Goal: Information Seeking & Learning: Find specific fact

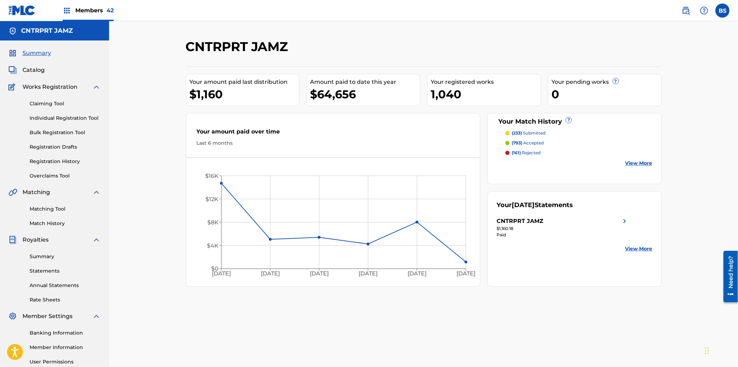
drag, startPoint x: 32, startPoint y: 73, endPoint x: 43, endPoint y: 76, distance: 11.8
click at [32, 73] on span "Catalog" at bounding box center [34, 70] width 22 height 8
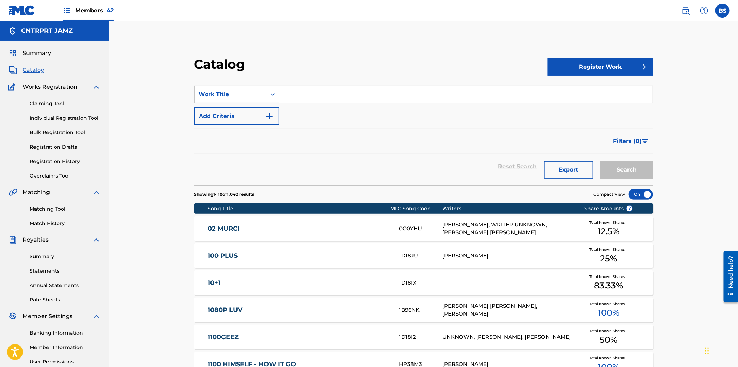
drag, startPoint x: 319, startPoint y: 92, endPoint x: 325, endPoint y: 92, distance: 5.6
click at [319, 92] on input "Search Form" at bounding box center [467, 94] width 374 height 17
paste input "BACK AGAIN"
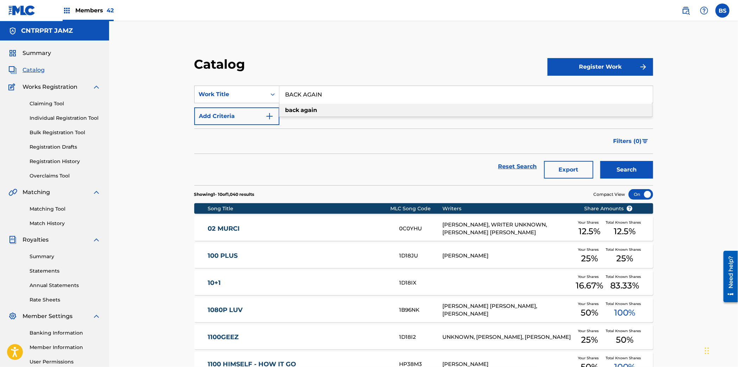
click at [316, 106] on div "back again" at bounding box center [466, 110] width 373 height 13
type input "back again"
click at [611, 166] on button "Search" at bounding box center [627, 170] width 53 height 18
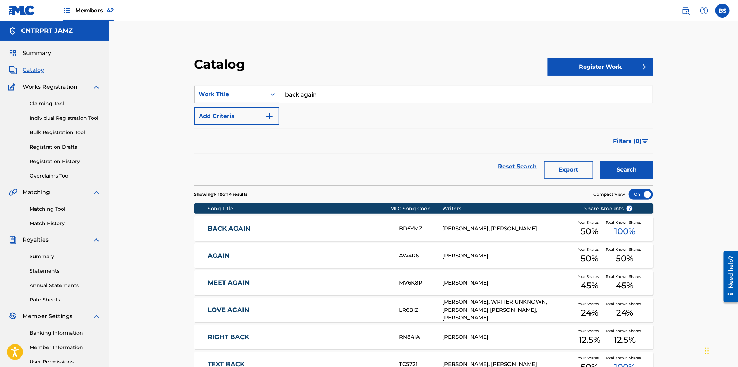
click at [307, 226] on link "BACK AGAIN" at bounding box center [299, 229] width 182 height 8
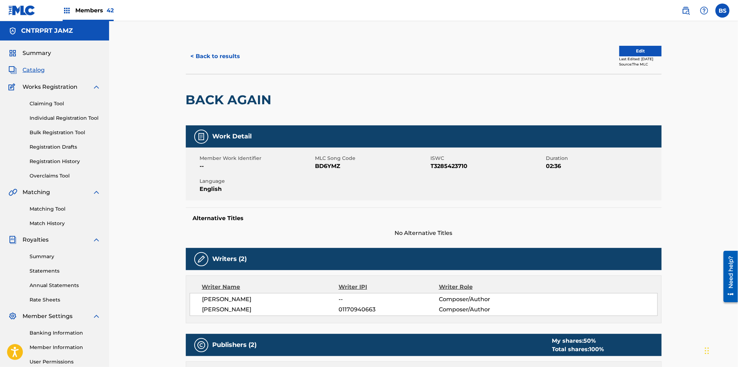
scroll to position [232, 0]
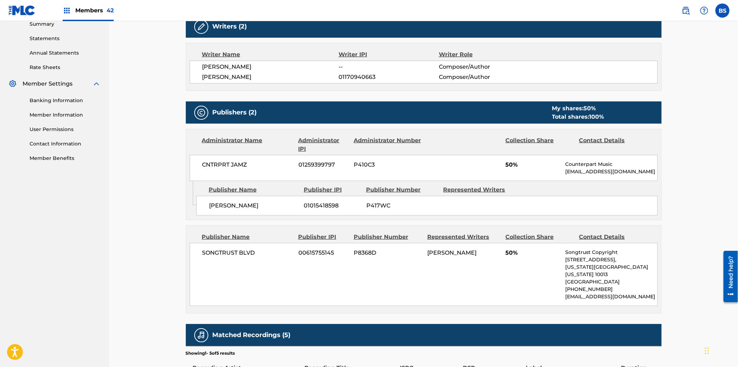
click at [312, 207] on span "01015418598" at bounding box center [332, 205] width 57 height 8
copy span "01015418598"
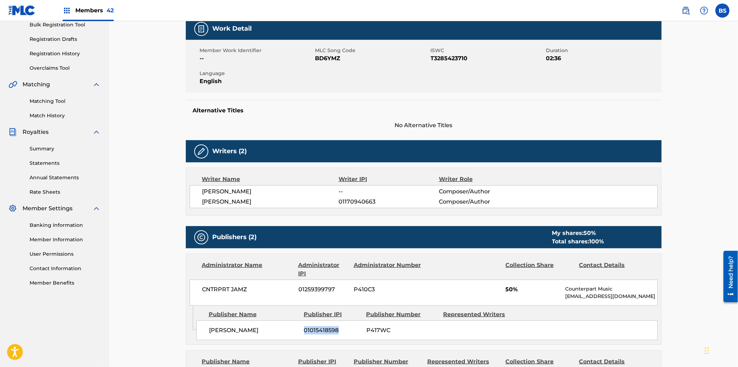
copy span "01015418598"
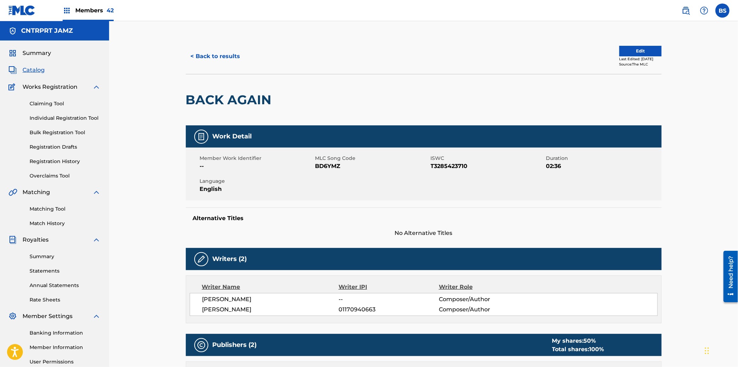
click at [205, 55] on button "< Back to results" at bounding box center [216, 57] width 60 height 18
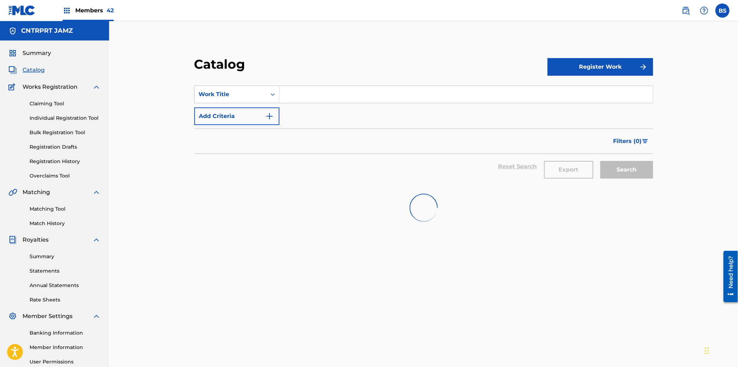
click at [305, 92] on input "Search Form" at bounding box center [467, 94] width 374 height 17
paste input "FAIRY TALE"
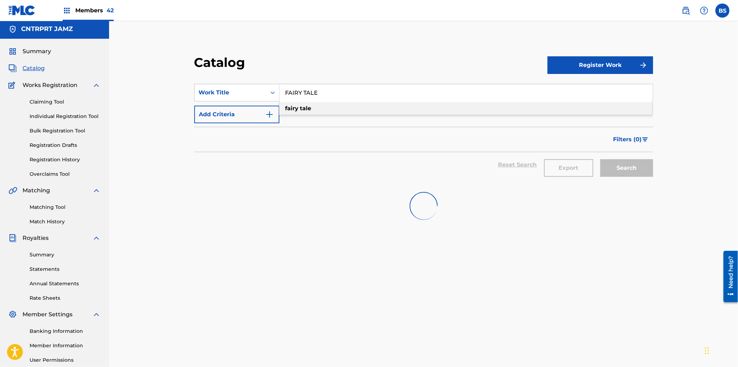
drag, startPoint x: 303, startPoint y: 106, endPoint x: 322, endPoint y: 115, distance: 21.0
click at [303, 106] on strong "tale" at bounding box center [305, 108] width 11 height 7
type input "fairy tale"
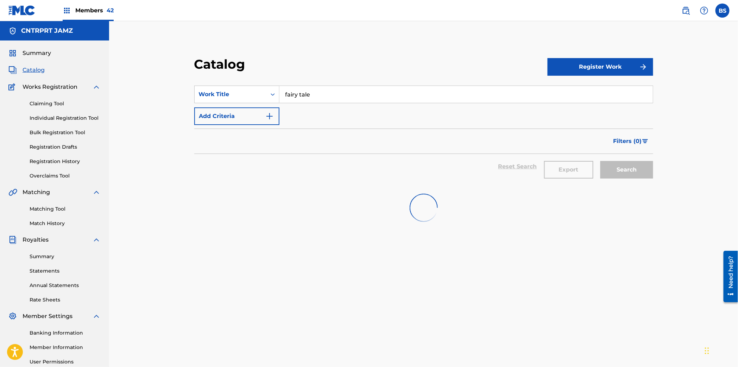
click at [277, 164] on div "Reset Search Export Search" at bounding box center [423, 166] width 459 height 25
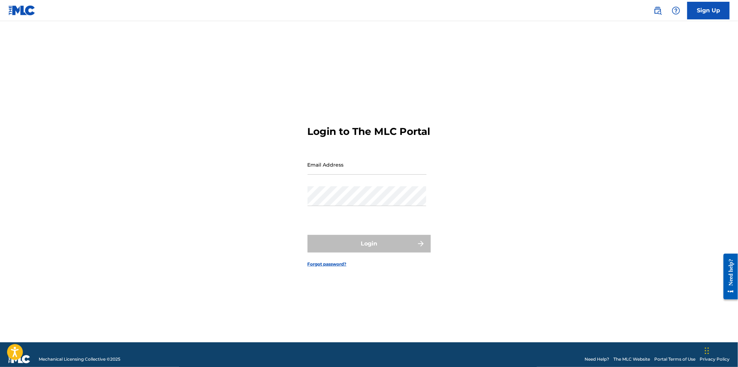
click at [352, 170] on input "Email Address" at bounding box center [367, 165] width 119 height 20
type input "[EMAIL_ADDRESS][DOMAIN_NAME]"
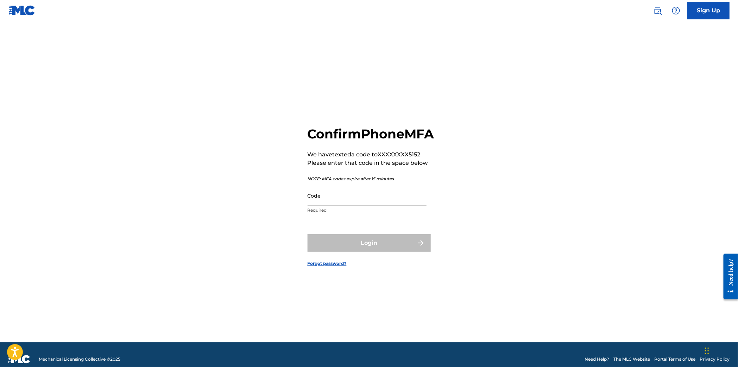
drag, startPoint x: 333, startPoint y: 202, endPoint x: 299, endPoint y: 190, distance: 35.7
click at [333, 202] on input "Code" at bounding box center [367, 196] width 119 height 20
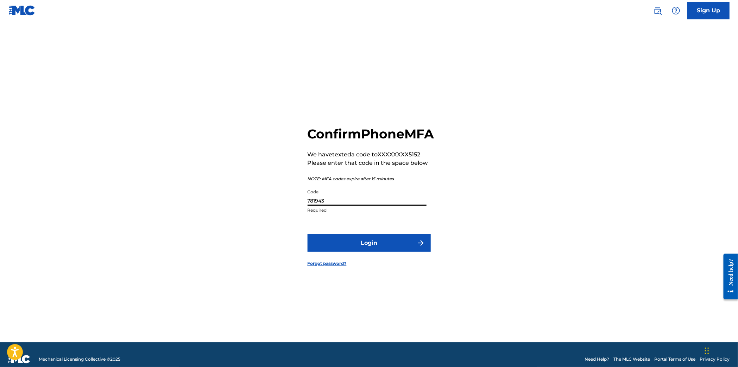
type input "781943"
click at [399, 252] on button "Login" at bounding box center [369, 243] width 123 height 18
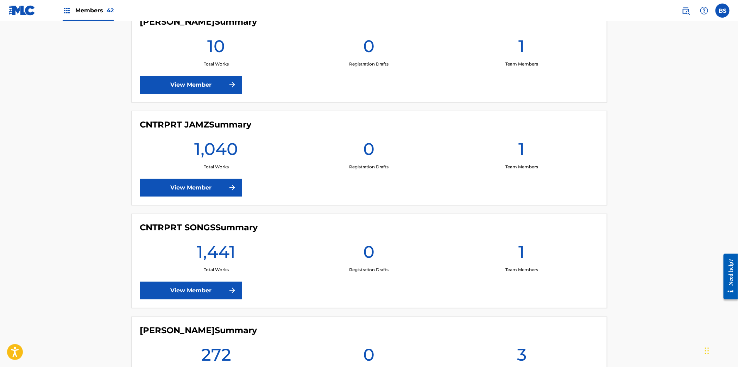
scroll to position [731, 0]
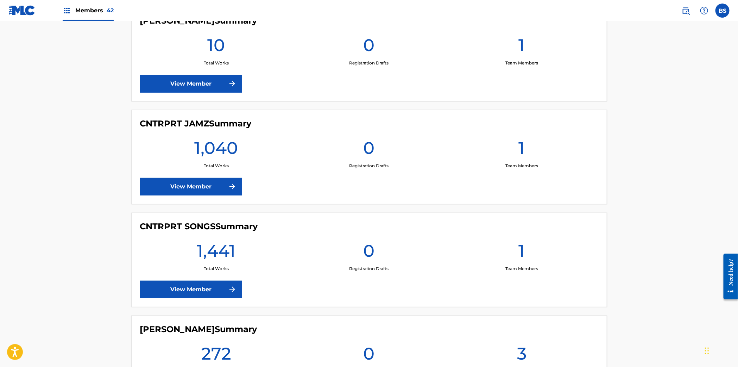
click at [194, 186] on link "View Member" at bounding box center [191, 187] width 102 height 18
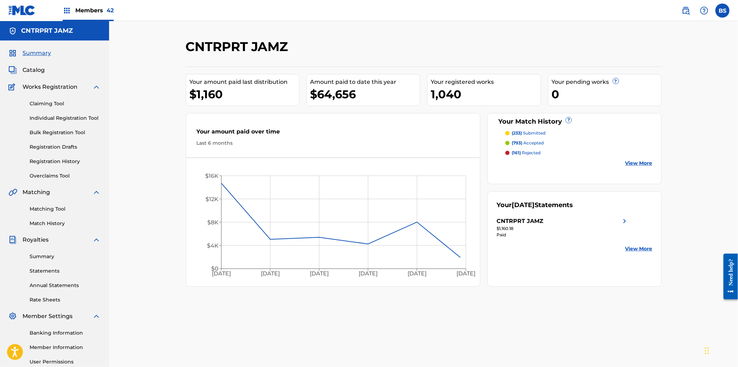
click at [30, 71] on span "Catalog" at bounding box center [34, 70] width 22 height 8
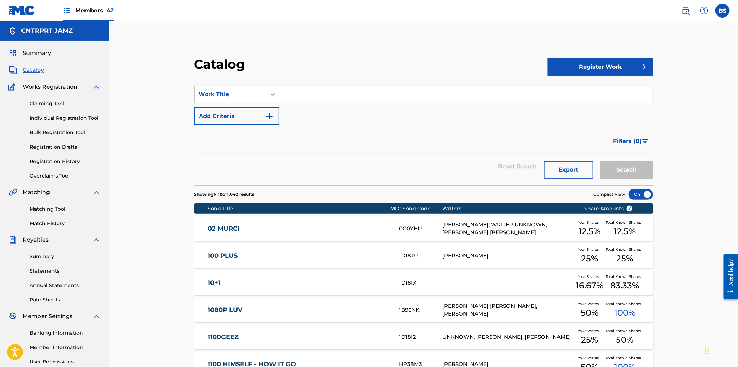
click at [326, 94] on input "Search Form" at bounding box center [467, 94] width 374 height 17
click at [317, 111] on div "glade s" at bounding box center [466, 110] width 373 height 13
type input "glades"
drag, startPoint x: 639, startPoint y: 171, endPoint x: 454, endPoint y: 165, distance: 185.7
click at [639, 171] on button "Search" at bounding box center [627, 170] width 53 height 18
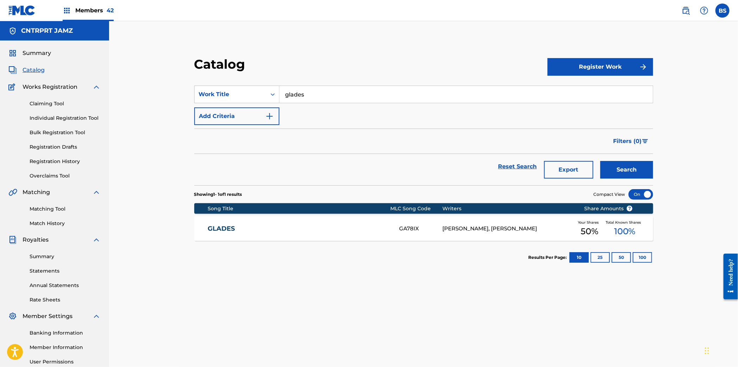
click at [341, 227] on link "GLADES" at bounding box center [299, 229] width 182 height 8
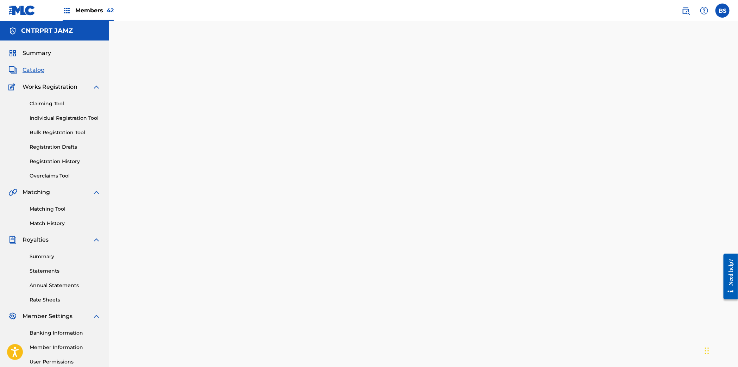
scroll to position [2, 0]
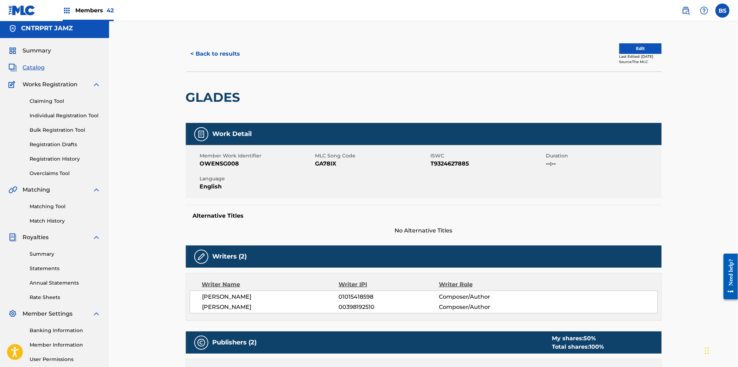
click at [358, 293] on span "01015418598" at bounding box center [389, 297] width 100 height 8
click at [358, 294] on span "01015418598" at bounding box center [389, 297] width 100 height 8
copy span "01015418598"
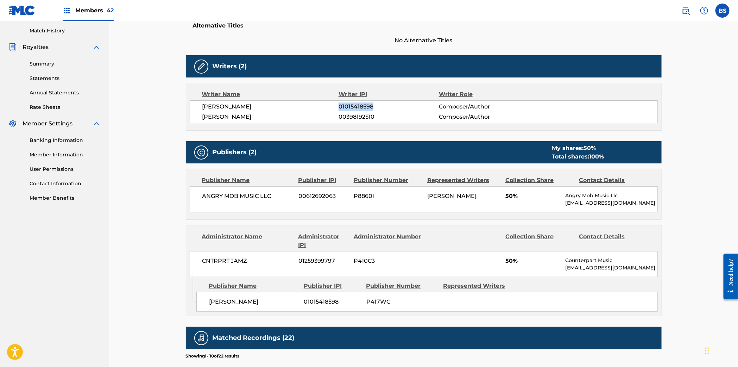
scroll to position [0, 0]
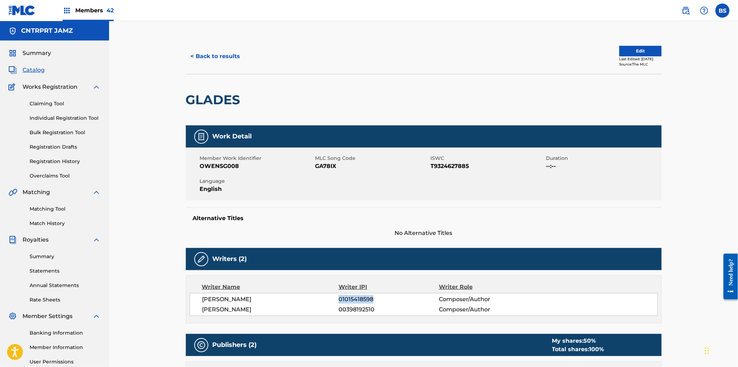
click at [222, 56] on button "< Back to results" at bounding box center [216, 57] width 60 height 18
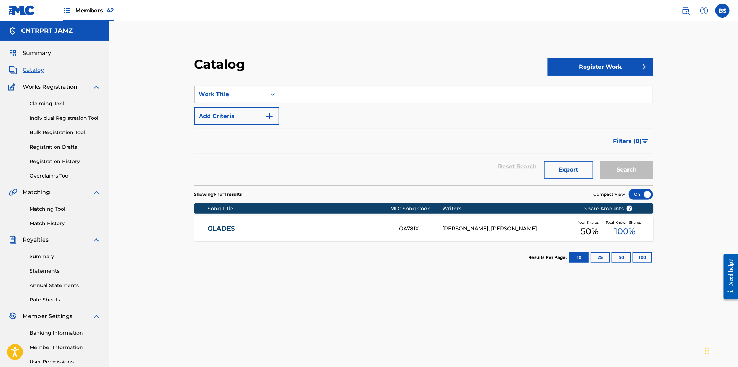
click at [311, 92] on input "Search Form" at bounding box center [467, 94] width 374 height 17
paste input "GROWTH"
click at [287, 108] on strong "growth" at bounding box center [296, 110] width 21 height 7
type input "growth"
click at [630, 169] on button "Search" at bounding box center [627, 170] width 53 height 18
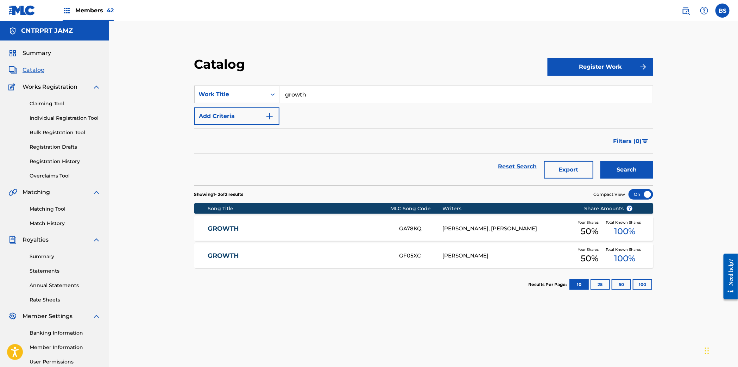
click at [368, 226] on link "GROWTH" at bounding box center [299, 229] width 182 height 8
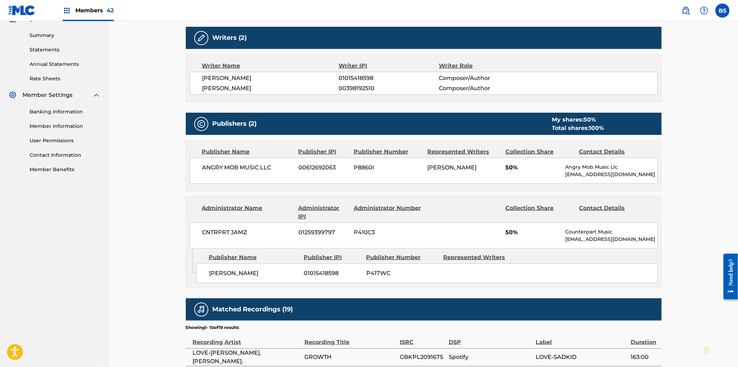
scroll to position [208, 0]
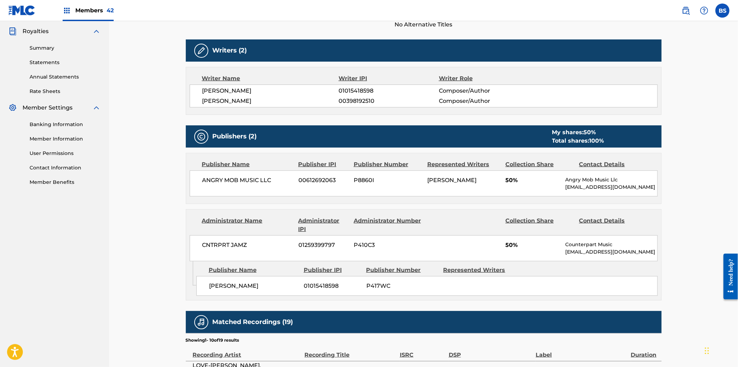
click at [353, 99] on span "00398192510" at bounding box center [389, 101] width 100 height 8
click at [351, 100] on span "00398192510" at bounding box center [389, 101] width 100 height 8
click at [356, 99] on span "00398192510" at bounding box center [389, 101] width 100 height 8
copy span "00398192510"
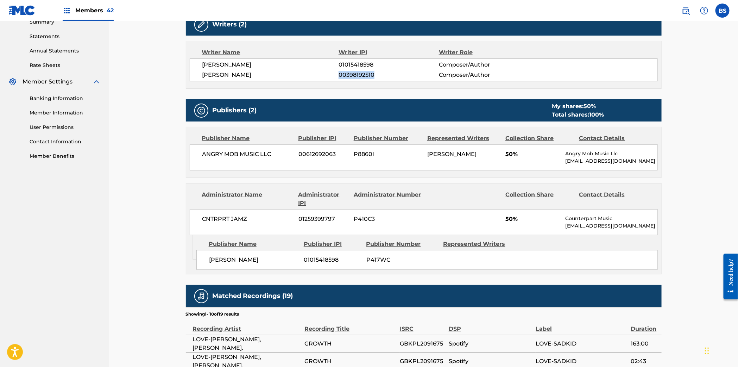
scroll to position [216, 0]
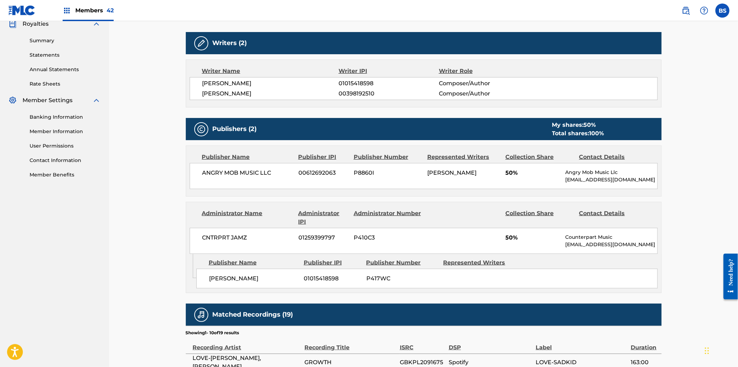
click at [355, 81] on span "01015418598" at bounding box center [389, 83] width 100 height 8
drag, startPoint x: 355, startPoint y: 81, endPoint x: 351, endPoint y: 163, distance: 81.4
click at [355, 81] on span "01015418598" at bounding box center [389, 83] width 100 height 8
copy span "01015418598"
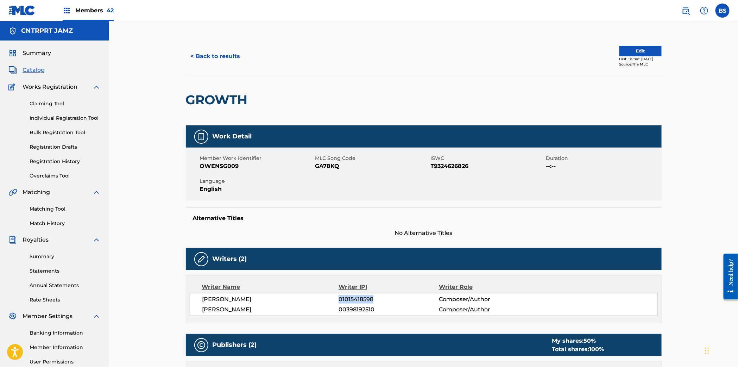
click at [215, 54] on button "< Back to results" at bounding box center [216, 57] width 60 height 18
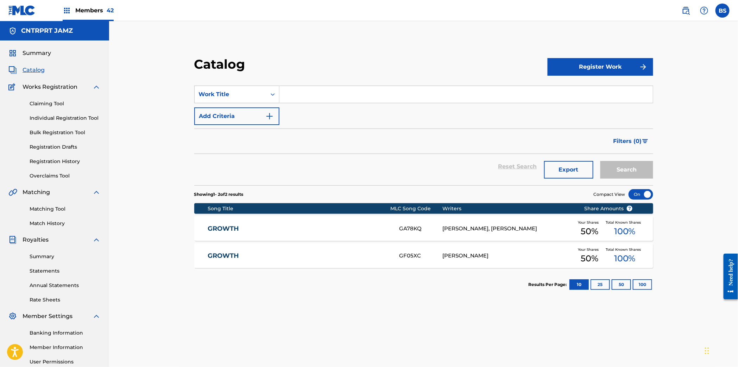
click at [307, 88] on input "Search Form" at bounding box center [467, 94] width 374 height 17
paste input "HABITS"
drag, startPoint x: 299, startPoint y: 109, endPoint x: 369, endPoint y: 150, distance: 80.8
click at [299, 109] on strong "habits" at bounding box center [295, 110] width 19 height 7
type input "habits"
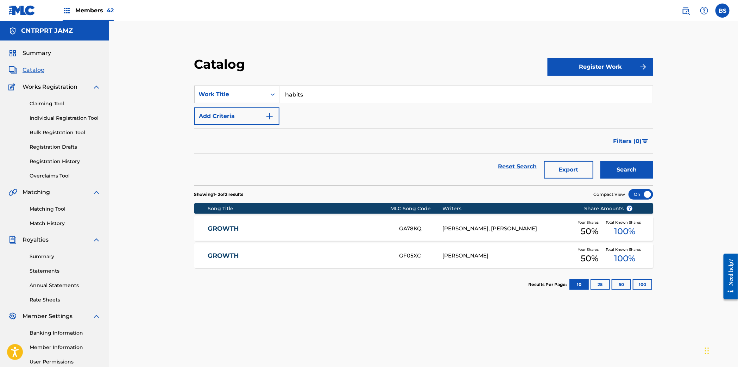
drag, startPoint x: 623, startPoint y: 169, endPoint x: 605, endPoint y: 173, distance: 18.4
click at [623, 169] on button "Search" at bounding box center [627, 170] width 53 height 18
click at [344, 251] on div "HABITS HA5ERC [PERSON_NAME], [PERSON_NAME] Your Shares 50 % Total Known Shares …" at bounding box center [423, 255] width 459 height 25
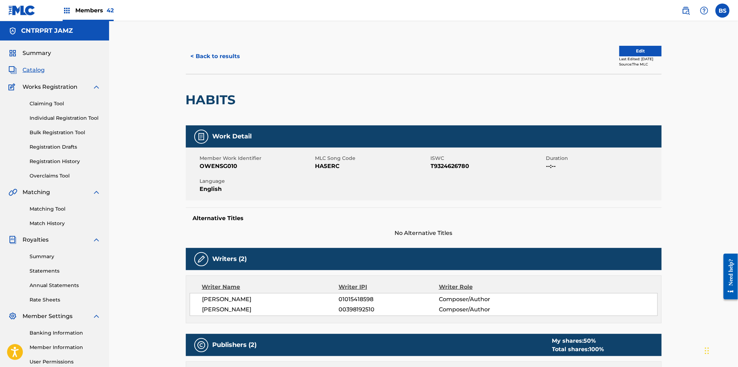
scroll to position [115, 0]
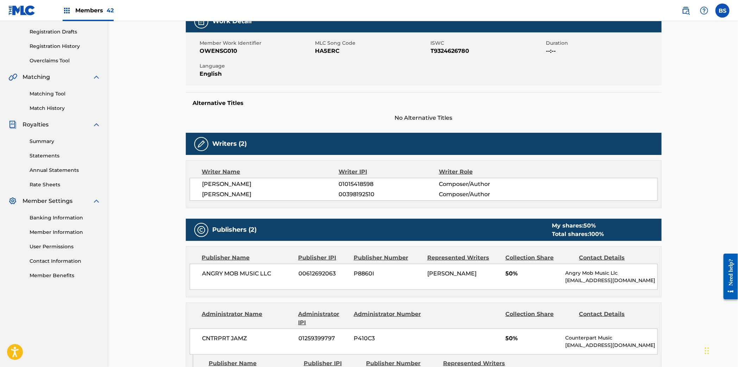
click at [357, 183] on span "01015418598" at bounding box center [389, 184] width 100 height 8
copy span "01015418598"
click at [352, 194] on span "00398192510" at bounding box center [389, 194] width 100 height 8
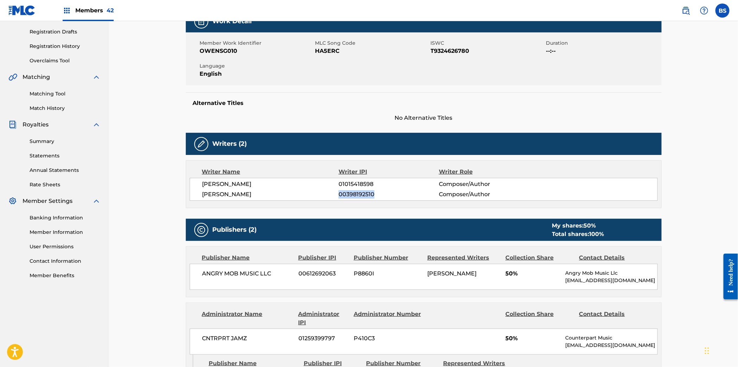
copy span "00398192510"
click at [338, 181] on span "[PERSON_NAME]" at bounding box center [270, 184] width 137 height 8
click at [346, 185] on span "01015418598" at bounding box center [389, 184] width 100 height 8
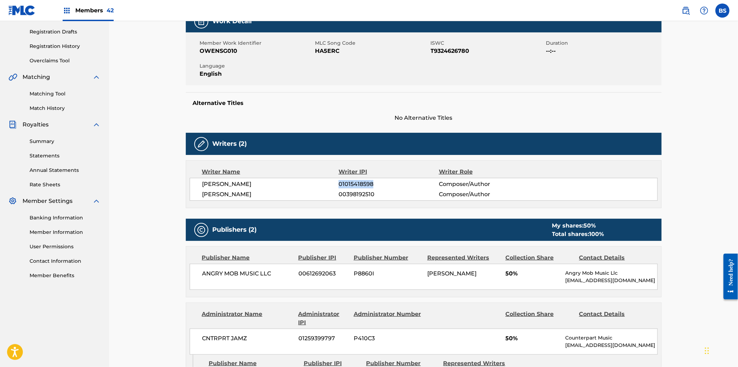
copy span "01015418598"
click at [356, 193] on span "00398192510" at bounding box center [389, 194] width 100 height 8
copy span "00398192510"
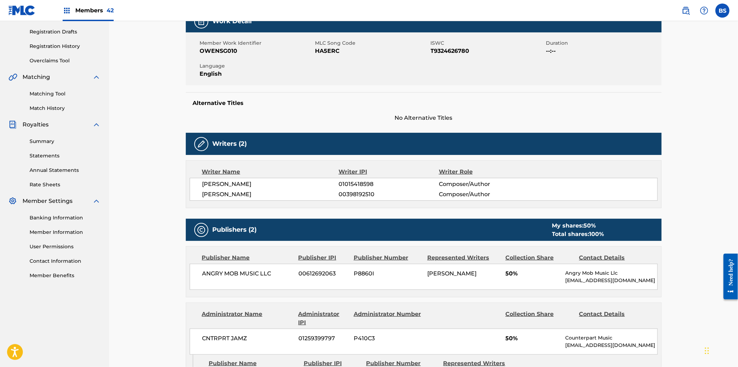
click at [357, 182] on span "01015418598" at bounding box center [389, 184] width 100 height 8
copy span "01015418598"
click at [351, 198] on span "00398192510" at bounding box center [389, 194] width 100 height 8
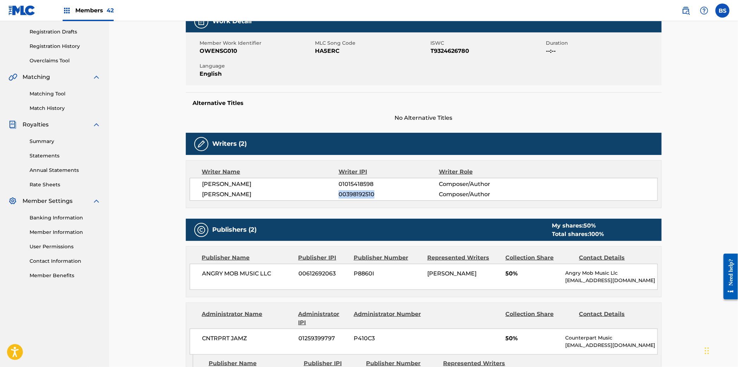
click at [351, 198] on span "00398192510" at bounding box center [389, 194] width 100 height 8
click at [363, 185] on span "01015418598" at bounding box center [389, 184] width 100 height 8
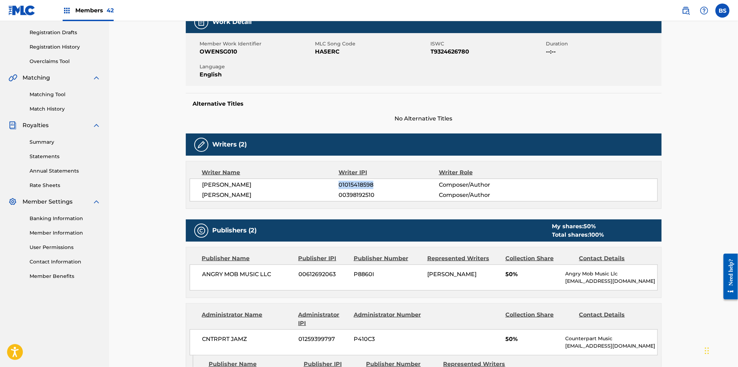
scroll to position [0, 0]
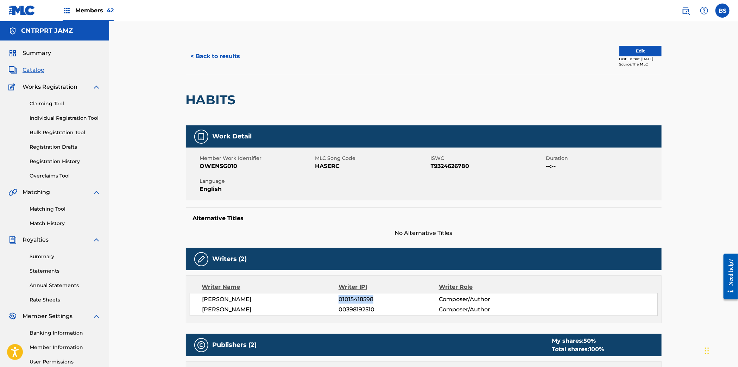
click at [226, 50] on button "< Back to results" at bounding box center [216, 57] width 60 height 18
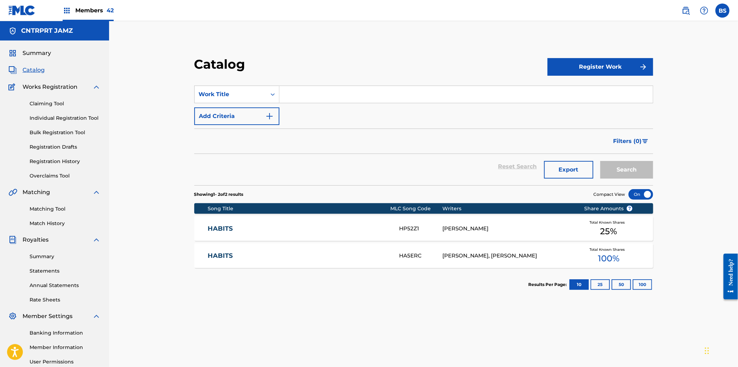
click at [311, 89] on input "Search Form" at bounding box center [467, 94] width 374 height 17
paste input "LET'S STAY THE SAME?"
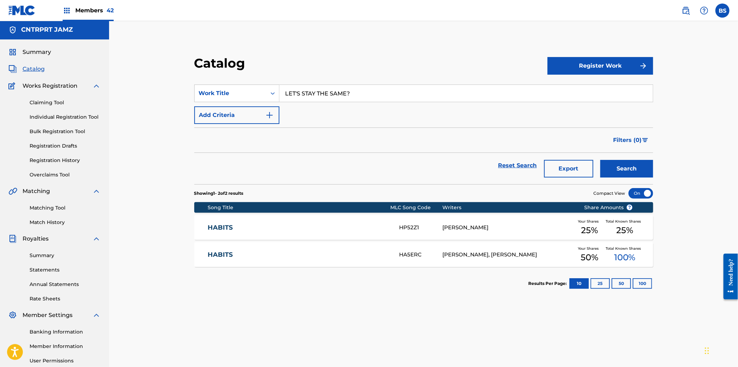
scroll to position [1, 0]
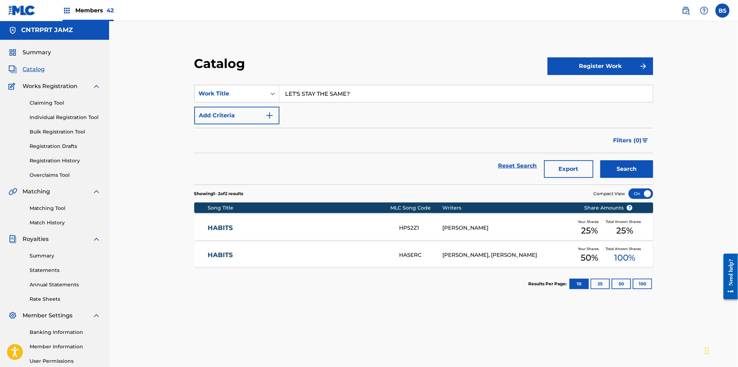
type input "LET'S STAY THE SAME?"
click at [621, 165] on button "Search" at bounding box center [627, 169] width 53 height 18
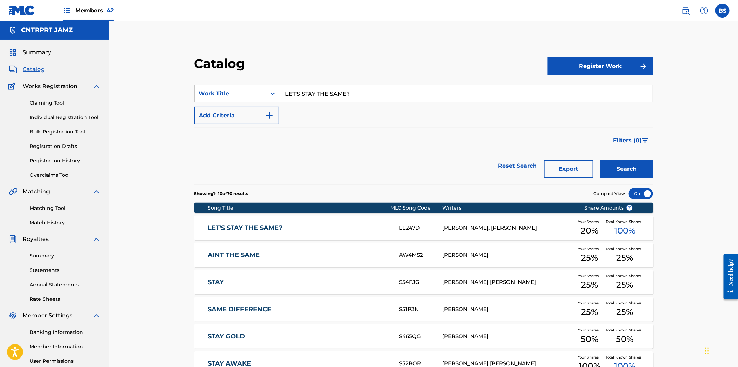
click at [335, 231] on link "LET'S STAY THE SAME?" at bounding box center [299, 228] width 182 height 8
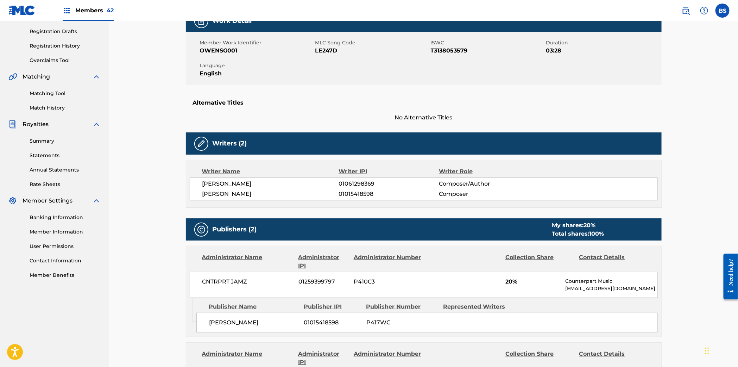
scroll to position [89, 0]
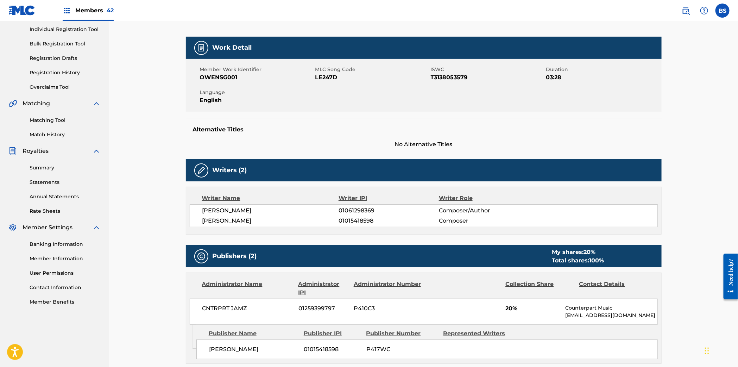
click at [346, 218] on span "01015418598" at bounding box center [389, 221] width 100 height 8
drag, startPoint x: 346, startPoint y: 218, endPoint x: 365, endPoint y: 134, distance: 85.9
click at [346, 218] on span "01015418598" at bounding box center [389, 221] width 100 height 8
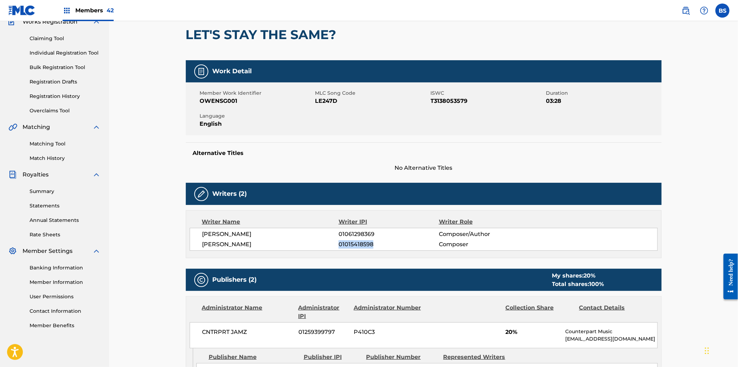
scroll to position [0, 0]
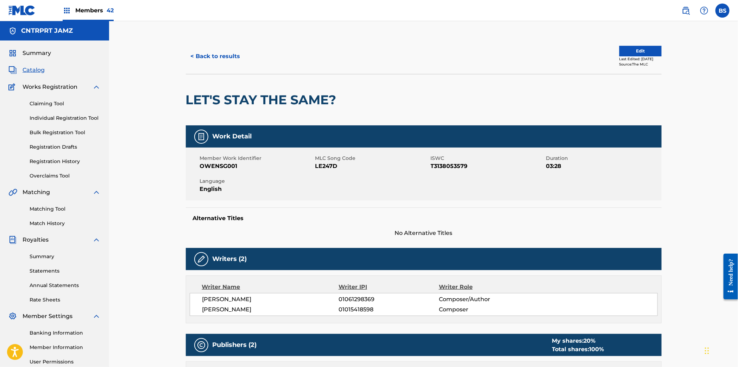
click at [229, 45] on div "< Back to results Edit Last Edited: [DATE] Source: The MLC" at bounding box center [424, 56] width 476 height 35
click at [224, 52] on button "< Back to results" at bounding box center [216, 57] width 60 height 18
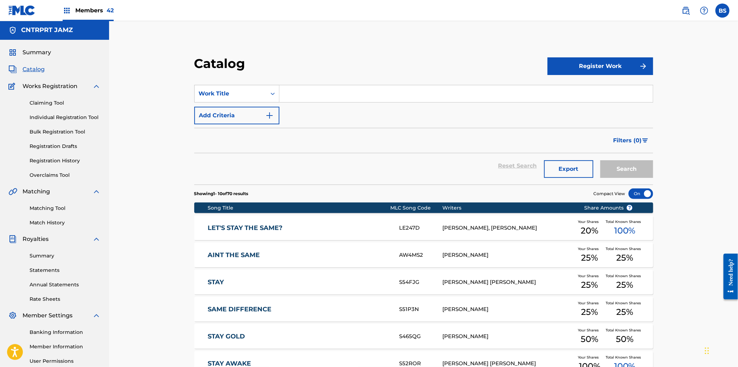
click at [307, 93] on input "Search Form" at bounding box center [467, 93] width 374 height 17
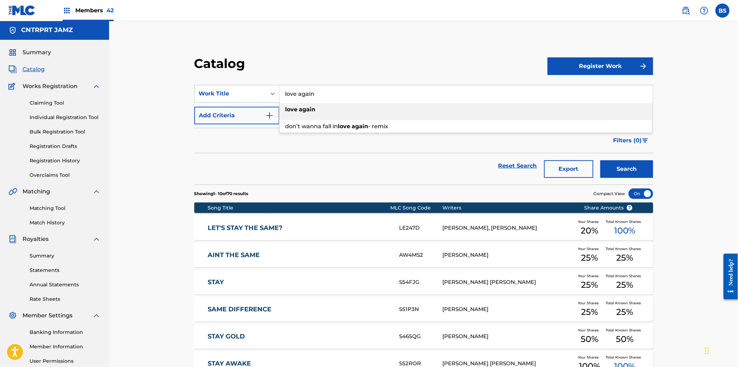
type input "love again"
click at [339, 106] on div "love again" at bounding box center [466, 109] width 373 height 13
click at [630, 162] on button "Search" at bounding box center [627, 169] width 53 height 18
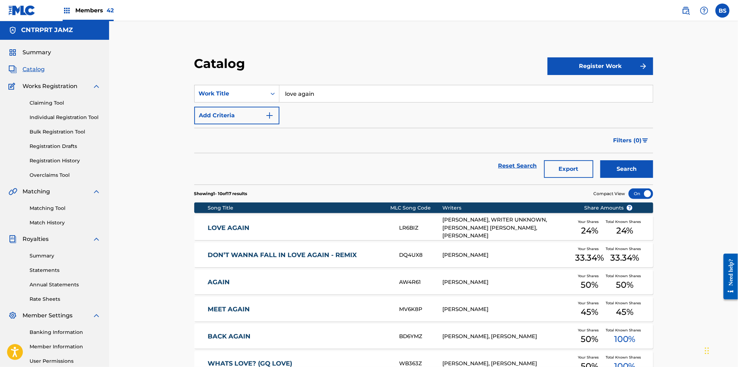
click at [365, 229] on link "LOVE AGAIN" at bounding box center [299, 228] width 182 height 8
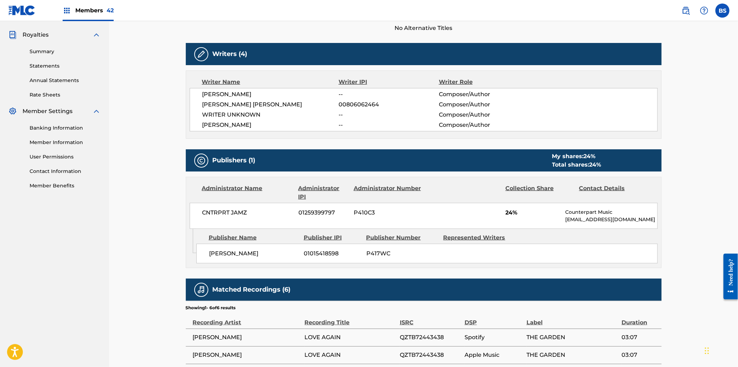
scroll to position [208, 0]
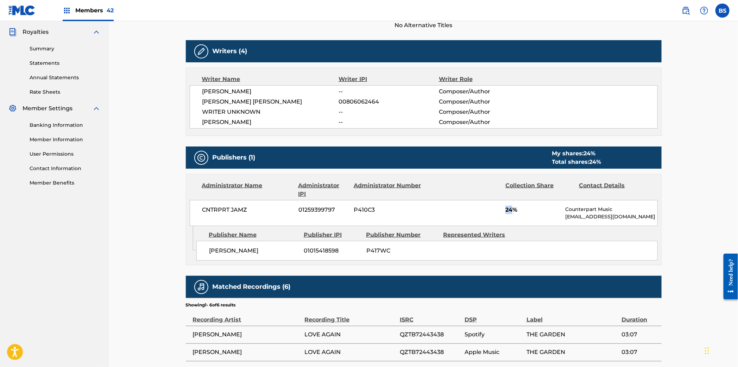
drag, startPoint x: 504, startPoint y: 211, endPoint x: 518, endPoint y: 161, distance: 51.3
click at [513, 209] on div "CNTRPRT JAMZ 01259399797 P410C3 24% Counterpart Music [EMAIL_ADDRESS][DOMAIN_NA…" at bounding box center [424, 213] width 468 height 26
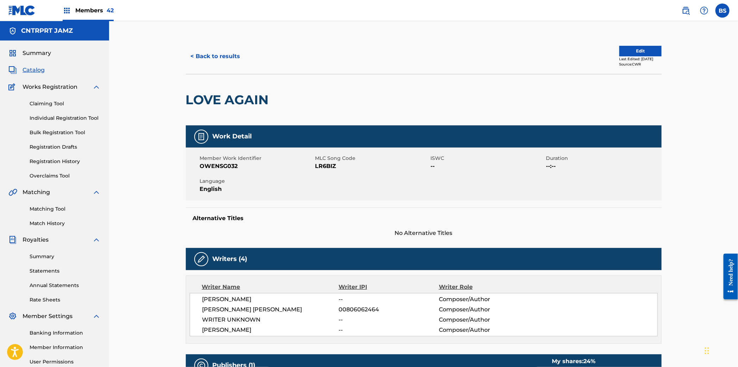
click at [219, 55] on button "< Back to results" at bounding box center [216, 57] width 60 height 18
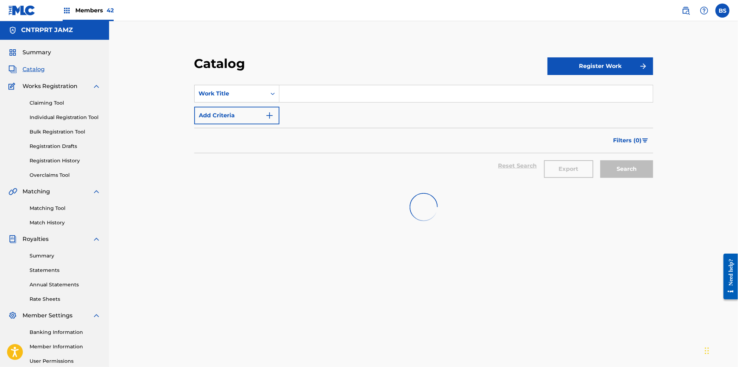
click at [302, 92] on input "Search Form" at bounding box center [467, 93] width 374 height 17
paste input "MY OXYGEN REDUX"
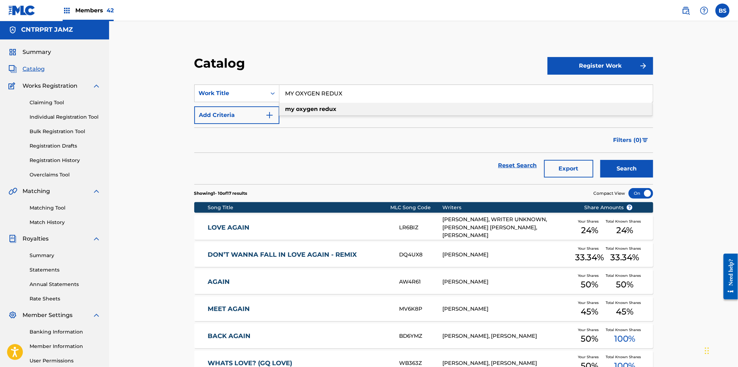
click at [311, 107] on strong "oxygen" at bounding box center [307, 109] width 22 height 7
type input "my oxygen redux"
drag, startPoint x: 624, startPoint y: 168, endPoint x: 621, endPoint y: 165, distance: 4.2
click at [624, 168] on button "Search" at bounding box center [627, 169] width 53 height 18
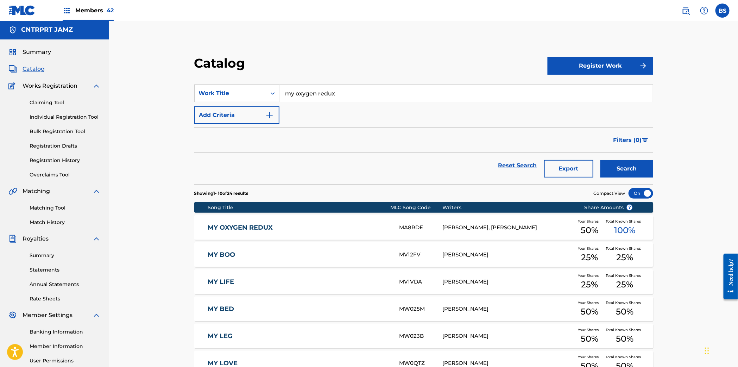
click at [317, 224] on link "MY OXYGEN REDUX" at bounding box center [299, 228] width 182 height 8
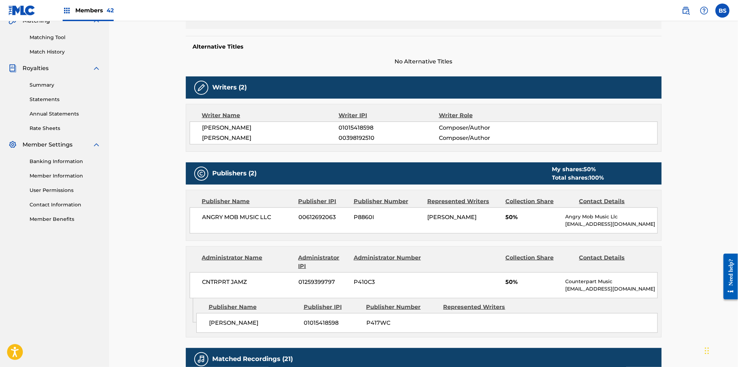
scroll to position [173, 0]
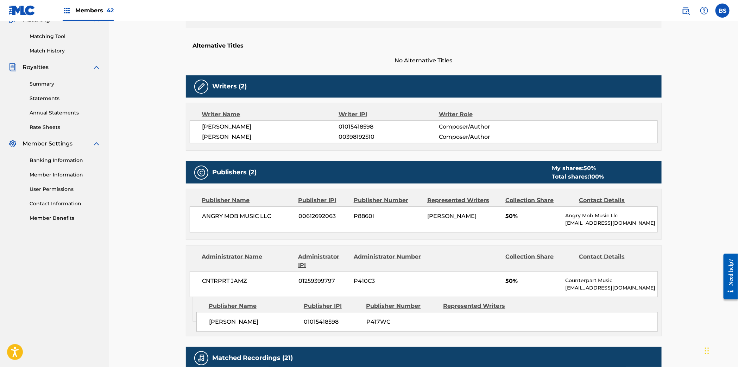
click at [355, 137] on span "00398192510" at bounding box center [389, 137] width 100 height 8
click at [364, 129] on span "01015418598" at bounding box center [389, 127] width 100 height 8
drag, startPoint x: 364, startPoint y: 129, endPoint x: 363, endPoint y: 133, distance: 3.9
click at [364, 129] on span "01015418598" at bounding box center [389, 127] width 100 height 8
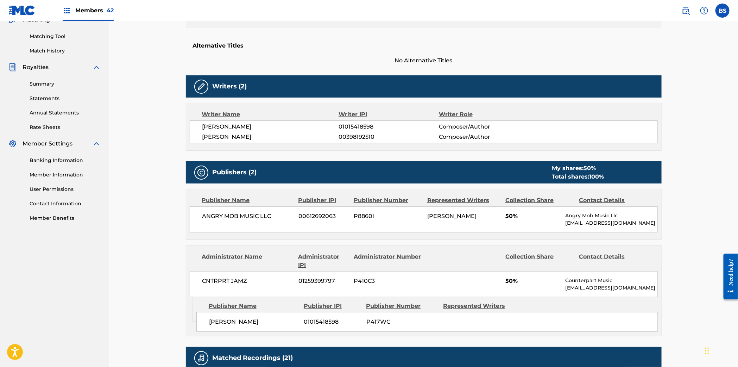
click at [349, 138] on span "00398192510" at bounding box center [389, 137] width 100 height 8
drag, startPoint x: 349, startPoint y: 138, endPoint x: 305, endPoint y: 177, distance: 58.1
click at [349, 138] on span "00398192510" at bounding box center [389, 137] width 100 height 8
click at [349, 123] on span "01015418598" at bounding box center [389, 127] width 100 height 8
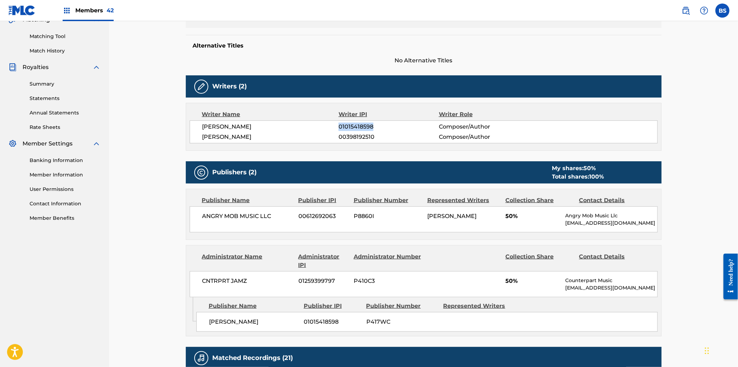
scroll to position [0, 0]
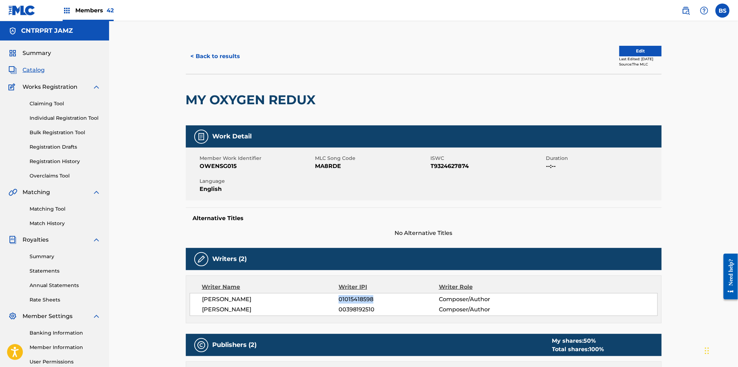
click at [224, 52] on button "< Back to results" at bounding box center [216, 57] width 60 height 18
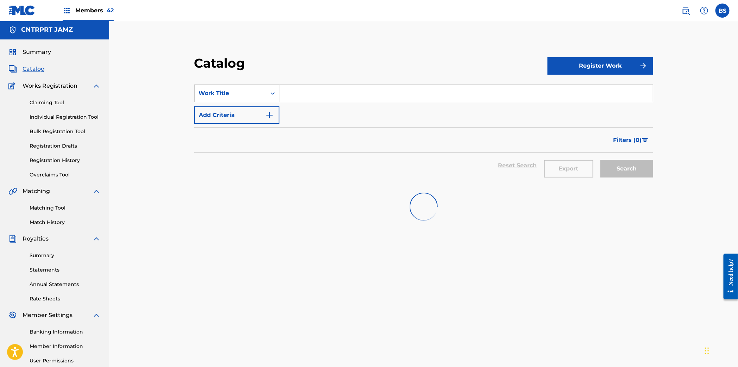
drag, startPoint x: 327, startPoint y: 92, endPoint x: 348, endPoint y: 95, distance: 21.0
click at [327, 92] on input "Search Form" at bounding box center [467, 93] width 374 height 17
paste input "ONE LITTLE BIT"
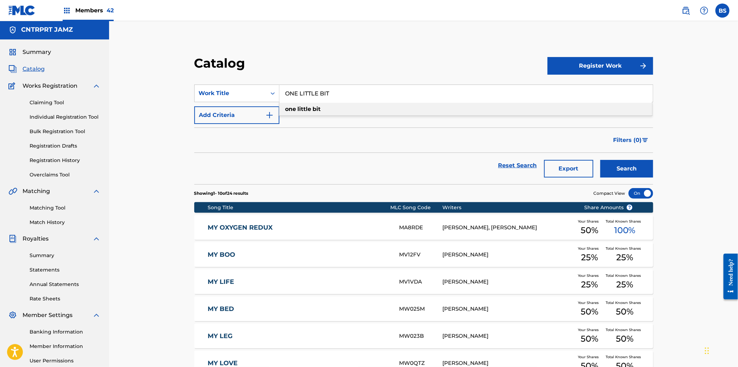
click at [349, 107] on div "one little bit" at bounding box center [466, 109] width 373 height 13
type input "one little bit"
click at [625, 171] on button "Search" at bounding box center [627, 169] width 53 height 18
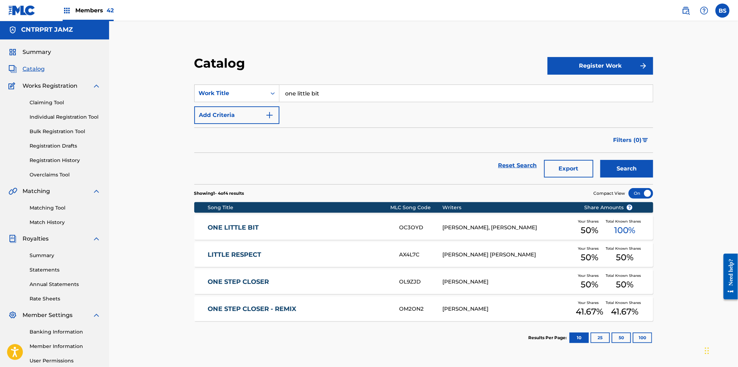
click at [362, 227] on link "ONE LITTLE BIT" at bounding box center [299, 228] width 182 height 8
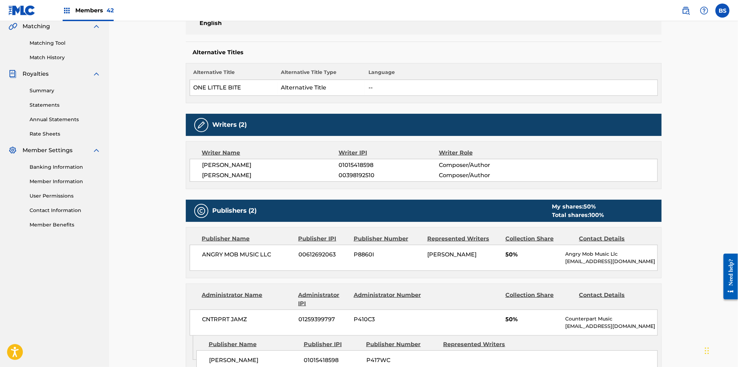
scroll to position [179, 0]
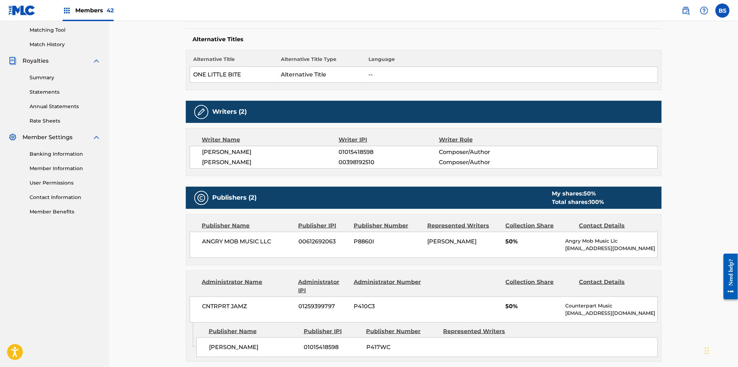
click at [356, 160] on span "00398192510" at bounding box center [389, 162] width 100 height 8
click at [353, 150] on span "01015418598" at bounding box center [389, 152] width 100 height 8
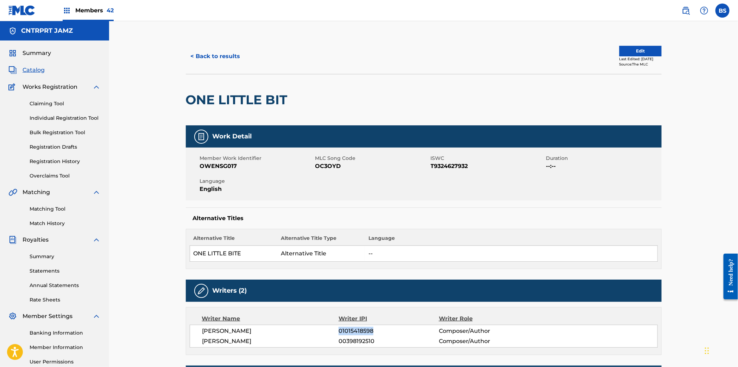
click at [226, 58] on button "< Back to results" at bounding box center [216, 57] width 60 height 18
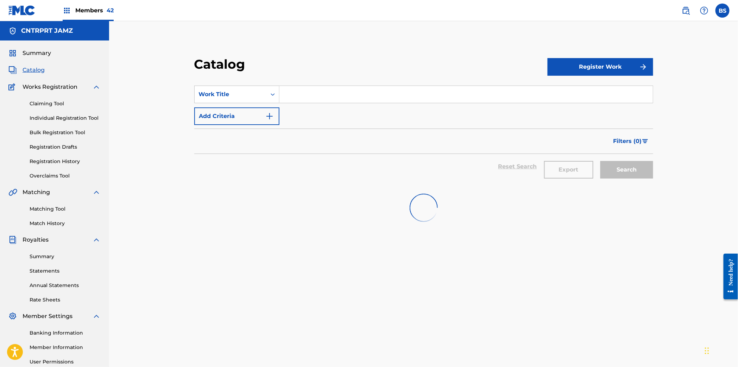
scroll to position [1, 0]
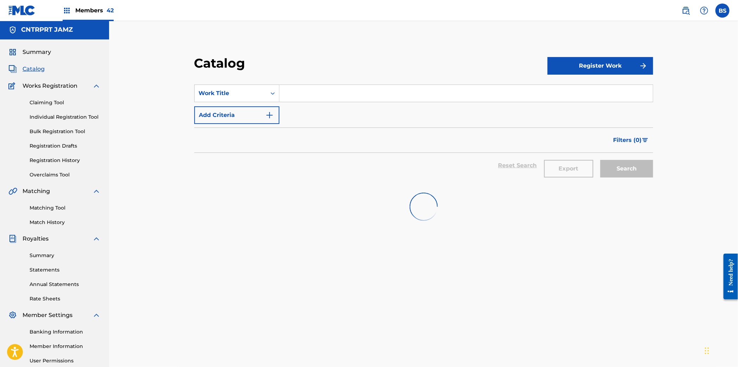
click at [339, 97] on input "Search Form" at bounding box center [467, 93] width 374 height 17
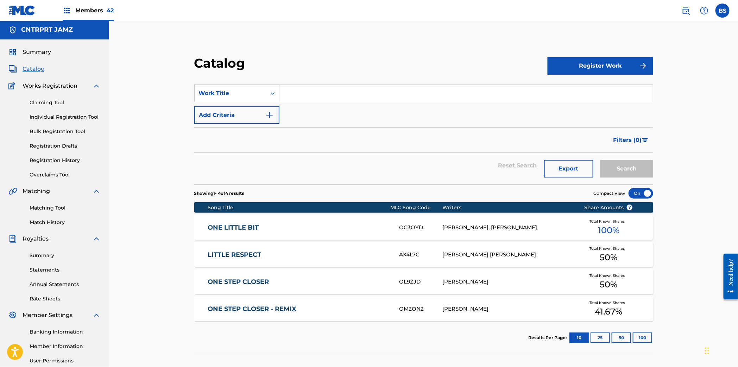
paste input "PEACHY"
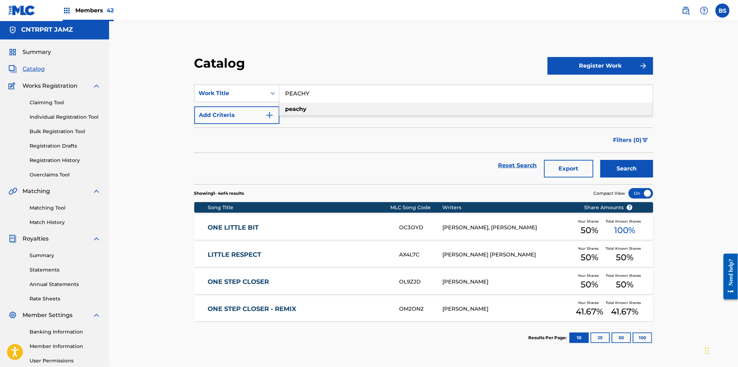
click at [323, 106] on div "peachy" at bounding box center [466, 109] width 373 height 13
type input "peachy"
click at [633, 172] on button "Search" at bounding box center [627, 169] width 53 height 18
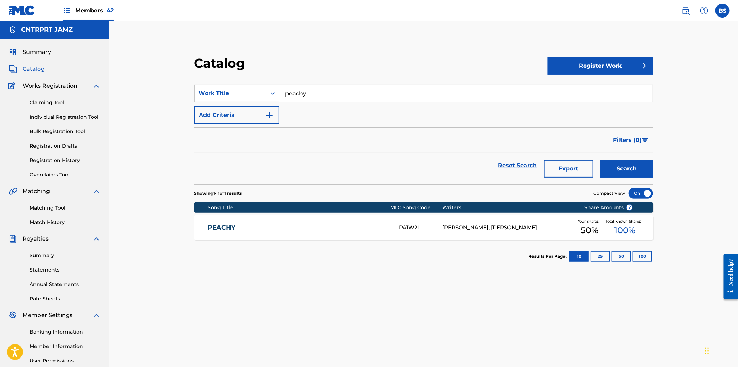
click at [296, 228] on link "PEACHY" at bounding box center [299, 228] width 182 height 8
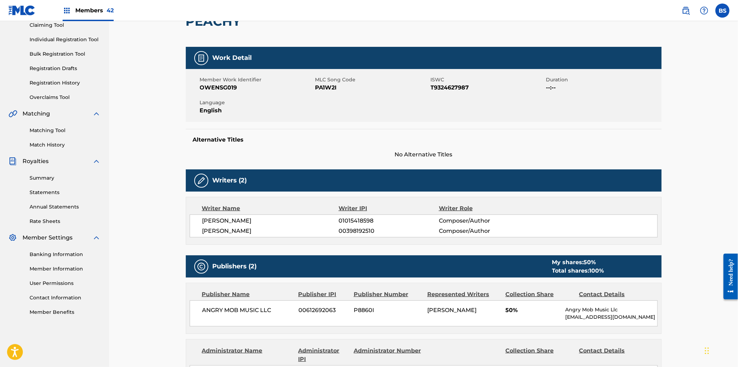
scroll to position [179, 0]
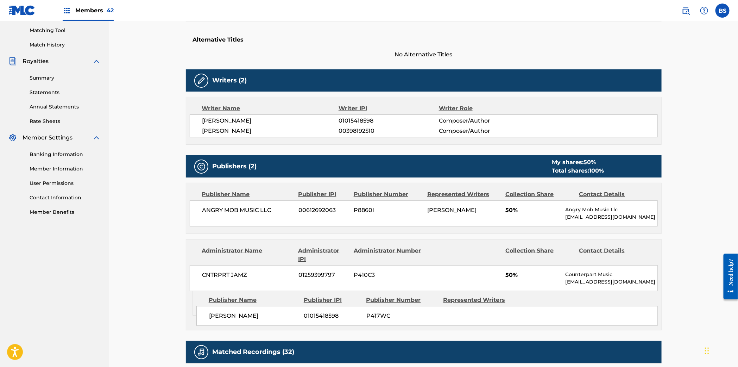
click at [351, 128] on span "00398192510" at bounding box center [389, 131] width 100 height 8
click at [362, 119] on span "01015418598" at bounding box center [389, 121] width 100 height 8
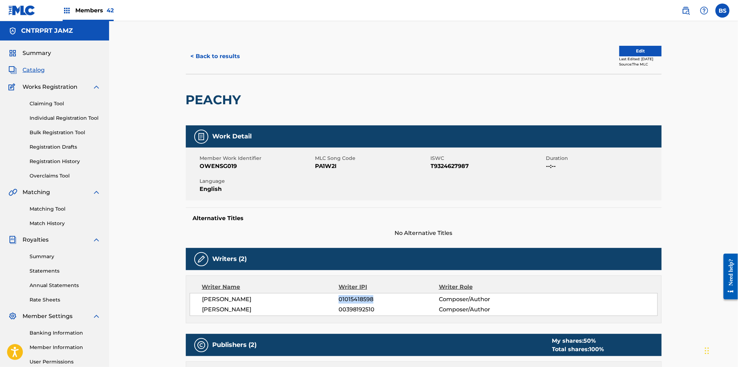
click at [223, 50] on button "< Back to results" at bounding box center [216, 57] width 60 height 18
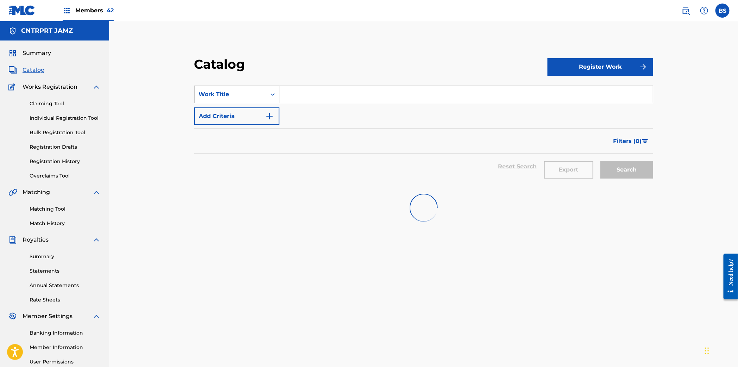
scroll to position [1, 0]
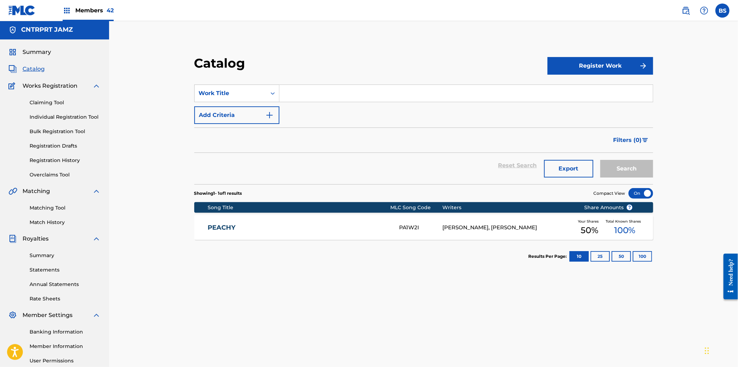
click at [310, 93] on input "Search Form" at bounding box center [467, 93] width 374 height 17
paste input "Playground"
click at [308, 106] on strong "playground" at bounding box center [303, 109] width 34 height 7
type input "playground"
drag, startPoint x: 646, startPoint y: 173, endPoint x: 637, endPoint y: 175, distance: 10.2
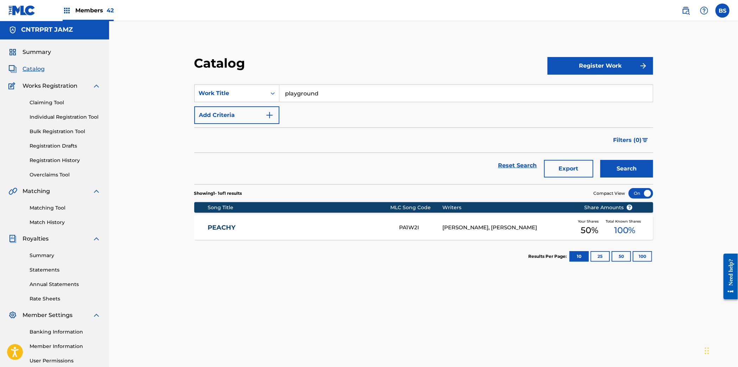
click at [646, 173] on button "Search" at bounding box center [627, 169] width 53 height 18
click at [301, 236] on div "PLAYGROUND PA2AGX [PERSON_NAME], [PERSON_NAME] Your Shares 50 % Total Known Sha…" at bounding box center [423, 227] width 459 height 25
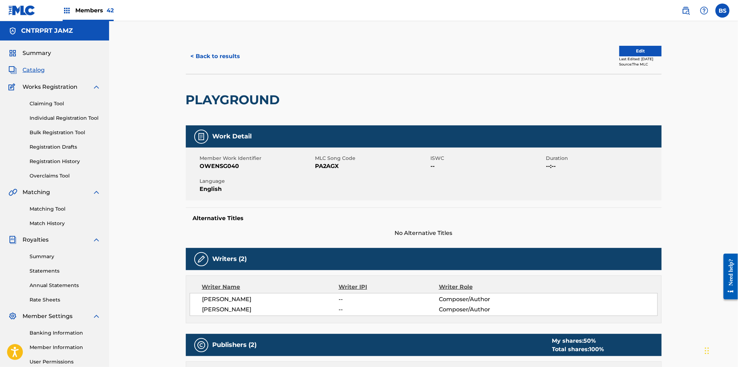
click at [222, 57] on button "< Back to results" at bounding box center [216, 57] width 60 height 18
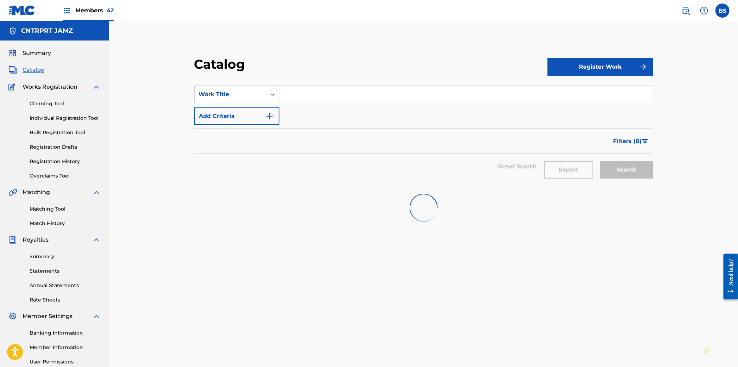
scroll to position [1, 0]
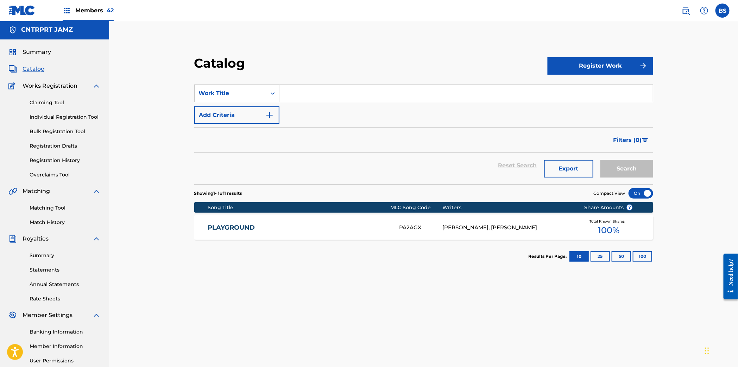
click at [300, 89] on input "Search Form" at bounding box center [467, 93] width 374 height 17
paste input "RELIEF"
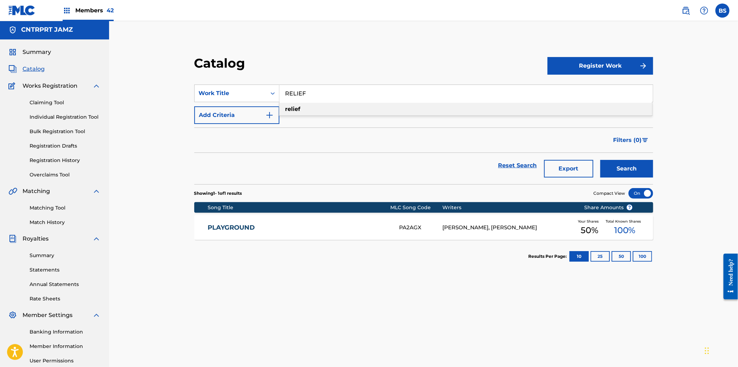
drag, startPoint x: 311, startPoint y: 105, endPoint x: 336, endPoint y: 115, distance: 26.7
click at [311, 105] on div "relief" at bounding box center [466, 109] width 373 height 13
type input "relief"
click at [629, 164] on button "Search" at bounding box center [627, 169] width 53 height 18
click at [356, 226] on link "RELIEF" at bounding box center [299, 228] width 182 height 8
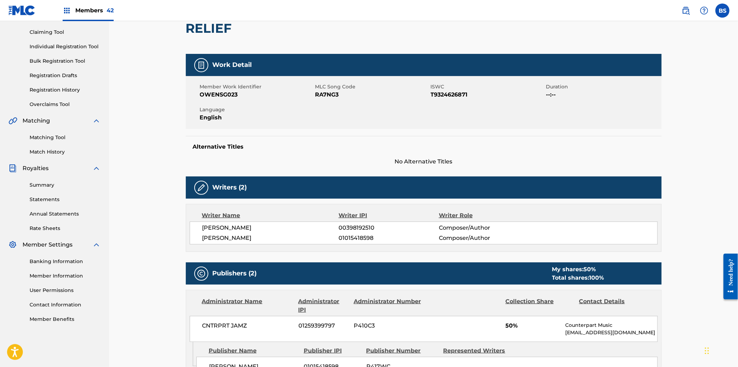
scroll to position [117, 0]
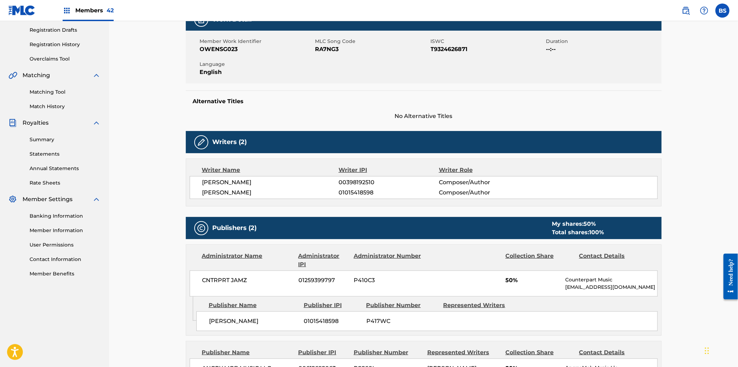
click at [361, 185] on span "00398192510" at bounding box center [389, 182] width 100 height 8
click at [355, 193] on span "01015418598" at bounding box center [389, 192] width 100 height 8
click at [347, 179] on span "00398192510" at bounding box center [389, 182] width 100 height 8
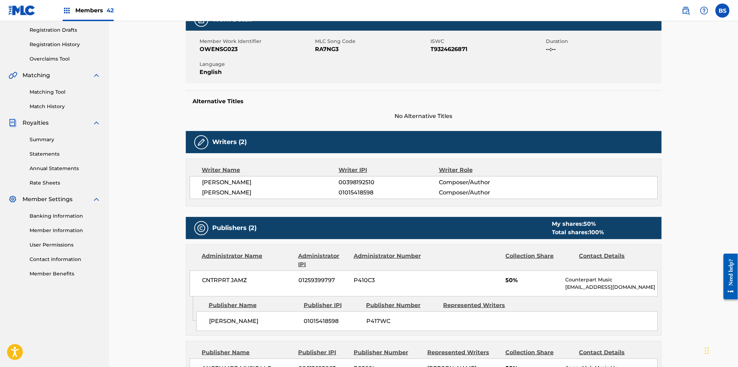
click at [346, 181] on span "00398192510" at bounding box center [389, 182] width 100 height 8
click at [349, 186] on span "00398192510" at bounding box center [389, 182] width 100 height 8
click at [359, 193] on span "01015418598" at bounding box center [389, 192] width 100 height 8
click at [358, 193] on span "01015418598" at bounding box center [389, 192] width 100 height 8
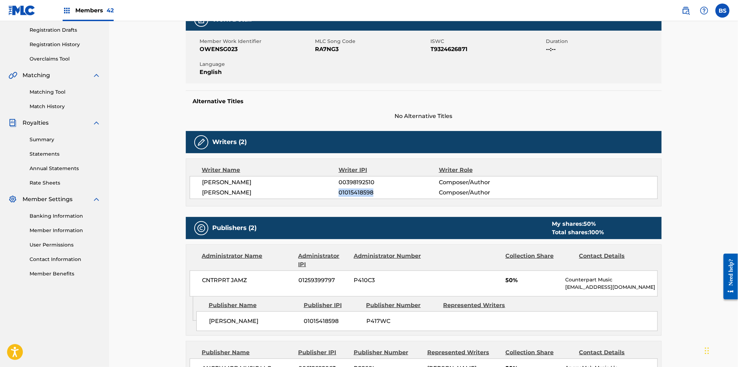
scroll to position [0, 0]
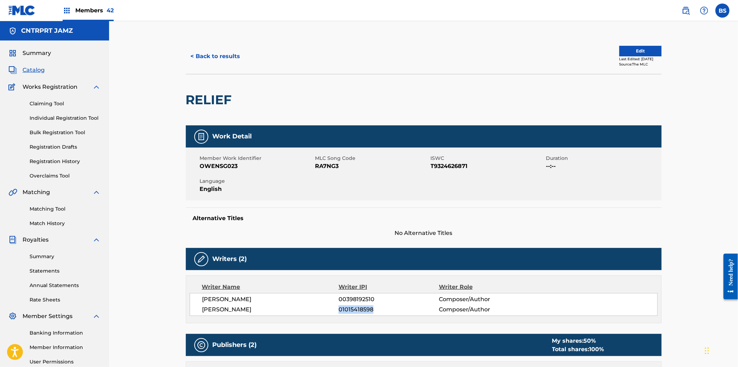
click at [206, 52] on button "< Back to results" at bounding box center [216, 57] width 60 height 18
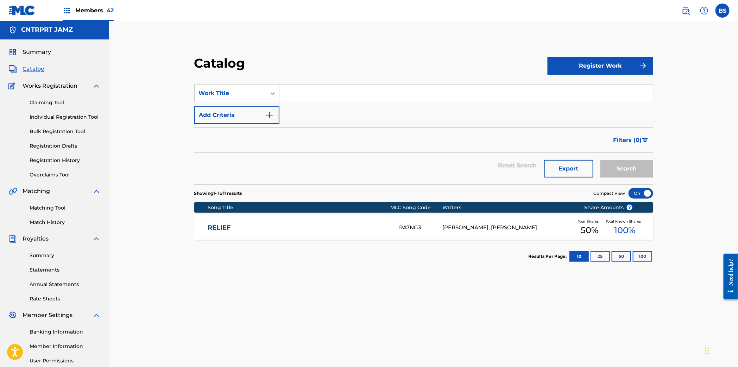
click at [307, 90] on input "Search Form" at bounding box center [467, 93] width 374 height 17
paste input "TEXT BACK"
drag, startPoint x: 303, startPoint y: 107, endPoint x: 307, endPoint y: 109, distance: 4.6
click at [303, 107] on strong "back" at bounding box center [306, 109] width 14 height 7
type input "text back"
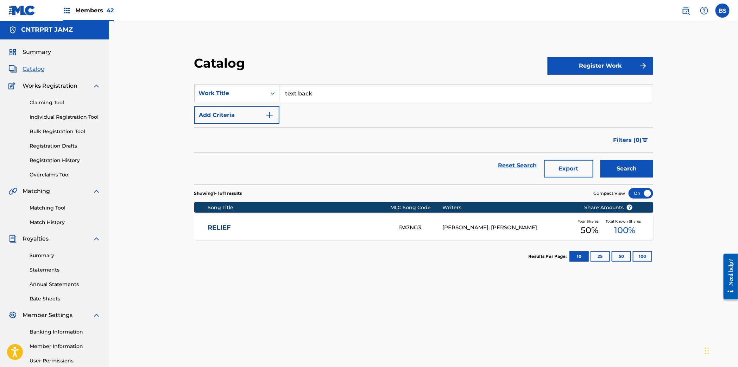
click at [625, 172] on button "Search" at bounding box center [627, 169] width 53 height 18
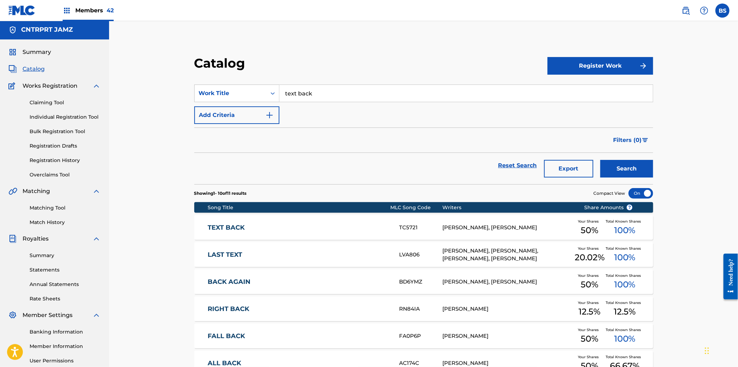
click at [334, 221] on div "TEXT BACK TC5721 [PERSON_NAME], [PERSON_NAME] Your Shares 50 % Total Known Shar…" at bounding box center [423, 227] width 459 height 25
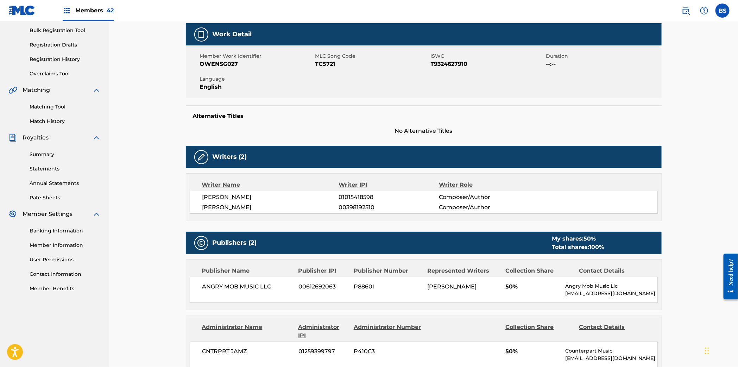
scroll to position [134, 0]
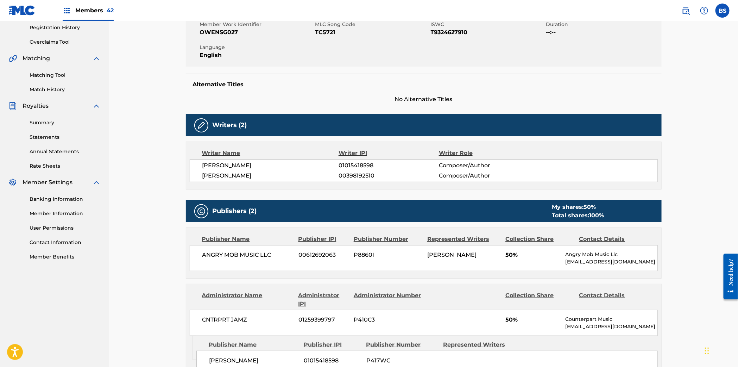
click at [358, 177] on span "00398192510" at bounding box center [389, 175] width 100 height 8
click at [363, 159] on div "Writer Name Writer IPI Writer Role [PERSON_NAME] 01015418598 Composer/Author [P…" at bounding box center [424, 166] width 476 height 48
click at [361, 165] on span "01015418598" at bounding box center [389, 165] width 100 height 8
drag, startPoint x: 361, startPoint y: 165, endPoint x: 357, endPoint y: 176, distance: 12.0
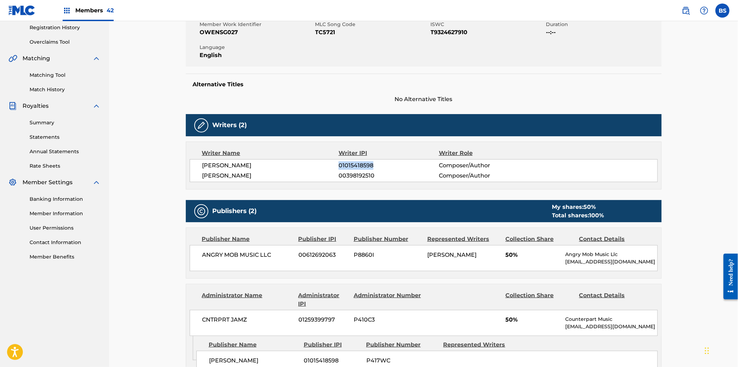
click at [361, 165] on span "01015418598" at bounding box center [389, 165] width 100 height 8
click at [369, 175] on span "00398192510" at bounding box center [389, 175] width 100 height 8
click at [361, 164] on span "01015418598" at bounding box center [389, 165] width 100 height 8
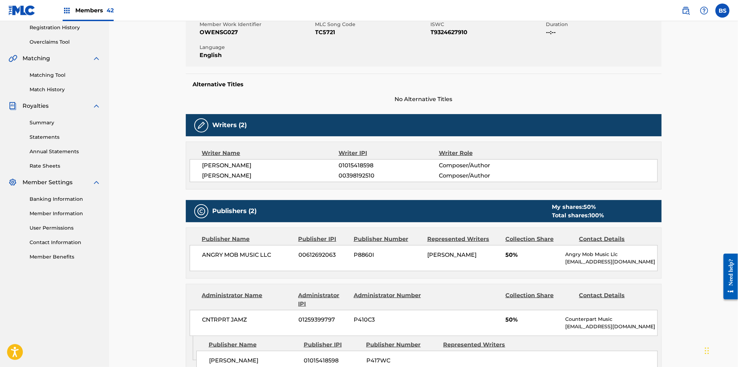
click at [355, 178] on span "00398192510" at bounding box center [389, 175] width 100 height 8
drag, startPoint x: 355, startPoint y: 178, endPoint x: 356, endPoint y: 182, distance: 4.0
click at [355, 178] on span "00398192510" at bounding box center [389, 175] width 100 height 8
click at [351, 167] on span "01015418598" at bounding box center [389, 165] width 100 height 8
drag, startPoint x: 351, startPoint y: 167, endPoint x: 326, endPoint y: 137, distance: 39.3
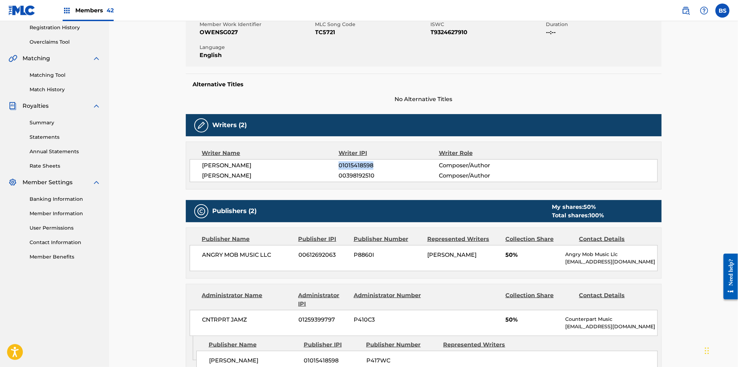
click at [351, 168] on span "01015418598" at bounding box center [389, 165] width 100 height 8
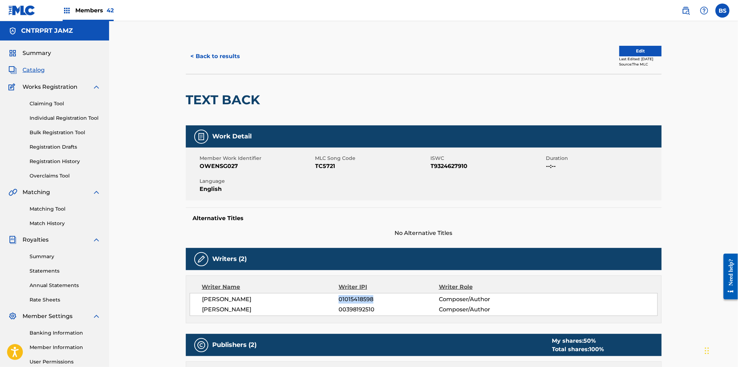
click at [215, 49] on button "< Back to results" at bounding box center [216, 57] width 60 height 18
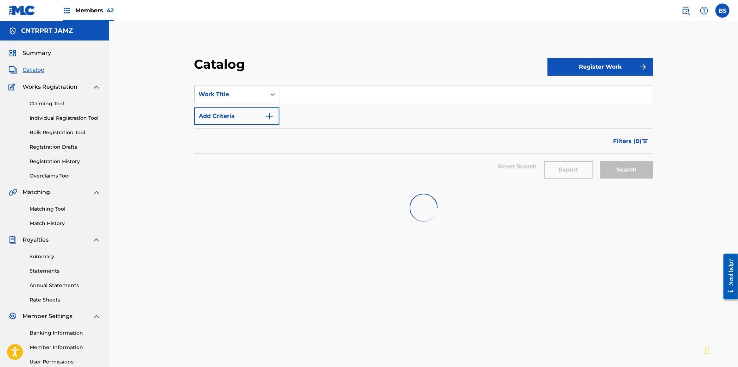
scroll to position [1, 0]
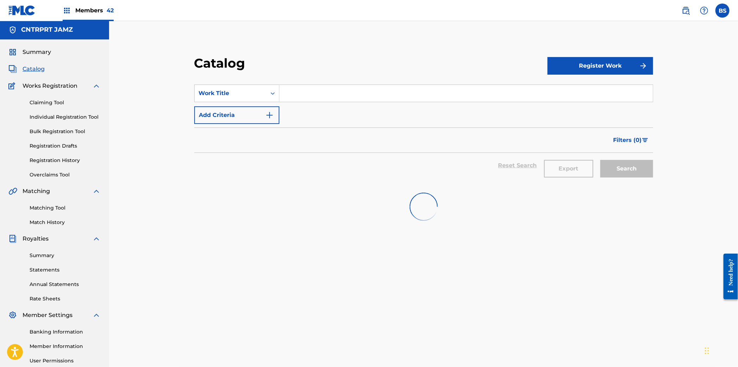
click at [295, 86] on input "Search Form" at bounding box center [467, 93] width 374 height 17
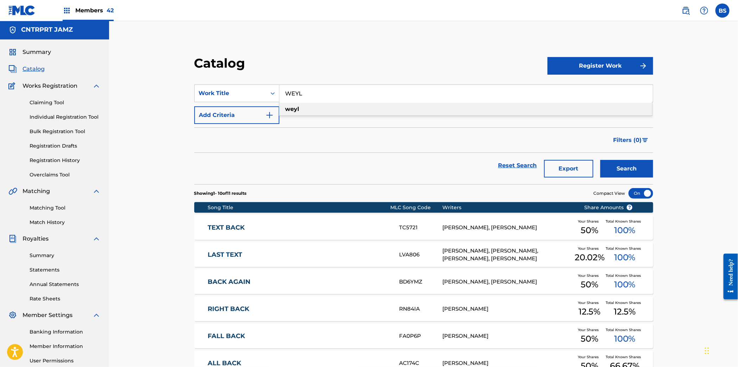
click at [297, 111] on strong "weyl" at bounding box center [293, 109] width 14 height 7
type input "weyl"
drag, startPoint x: 630, startPoint y: 168, endPoint x: 565, endPoint y: 174, distance: 64.8
click at [629, 168] on button "Search" at bounding box center [627, 169] width 53 height 18
drag, startPoint x: 346, startPoint y: 96, endPoint x: 443, endPoint y: 157, distance: 114.3
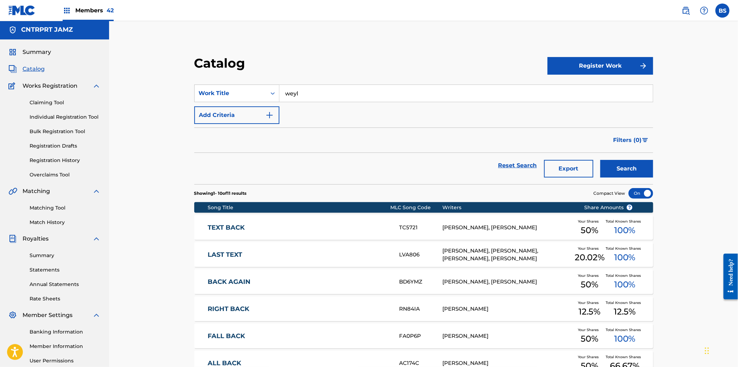
click at [346, 96] on input "weyl" at bounding box center [467, 93] width 374 height 17
click at [631, 170] on button "Search" at bounding box center [627, 169] width 53 height 18
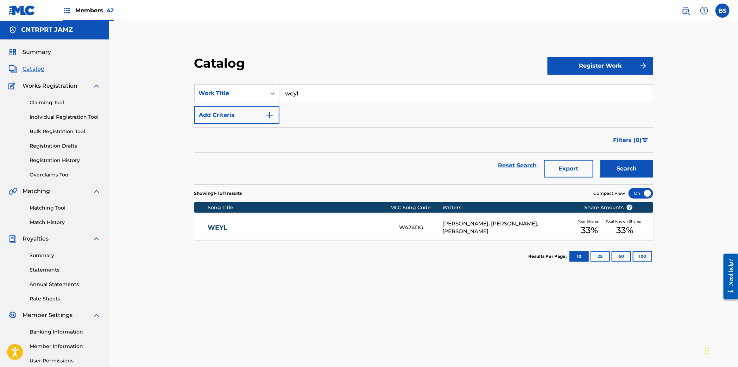
drag, startPoint x: 323, startPoint y: 217, endPoint x: 286, endPoint y: 208, distance: 38.8
click at [324, 217] on div "WEYL W424DG [PERSON_NAME], [PERSON_NAME], [PERSON_NAME] Your Shares 33 % Total …" at bounding box center [423, 227] width 459 height 25
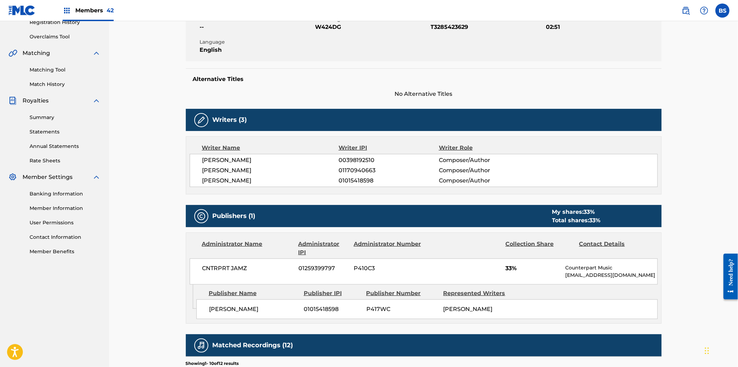
scroll to position [159, 0]
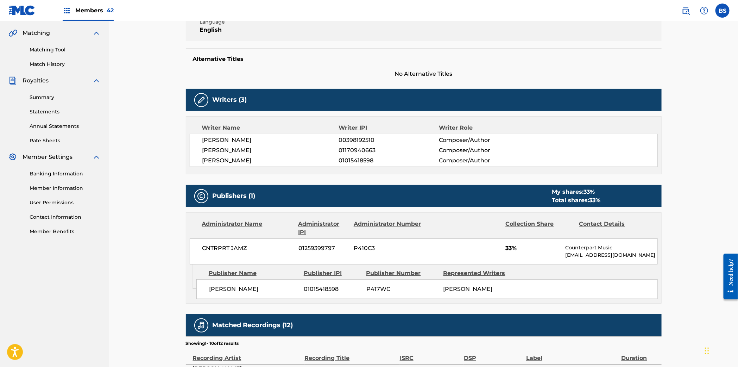
click at [346, 161] on span "01015418598" at bounding box center [389, 160] width 100 height 8
click at [342, 137] on span "00398192510" at bounding box center [389, 140] width 100 height 8
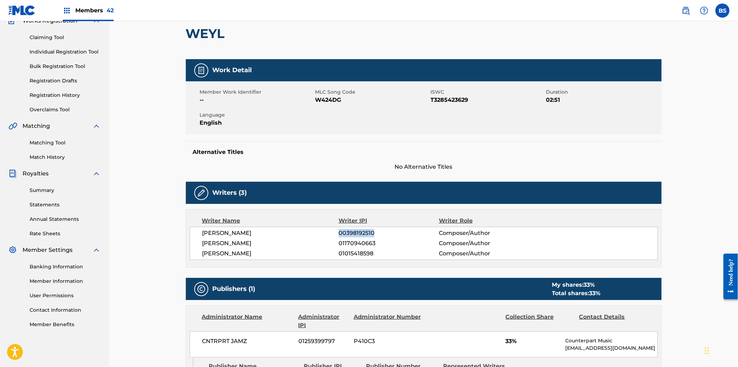
scroll to position [96, 0]
